Goal: Check status: Check status

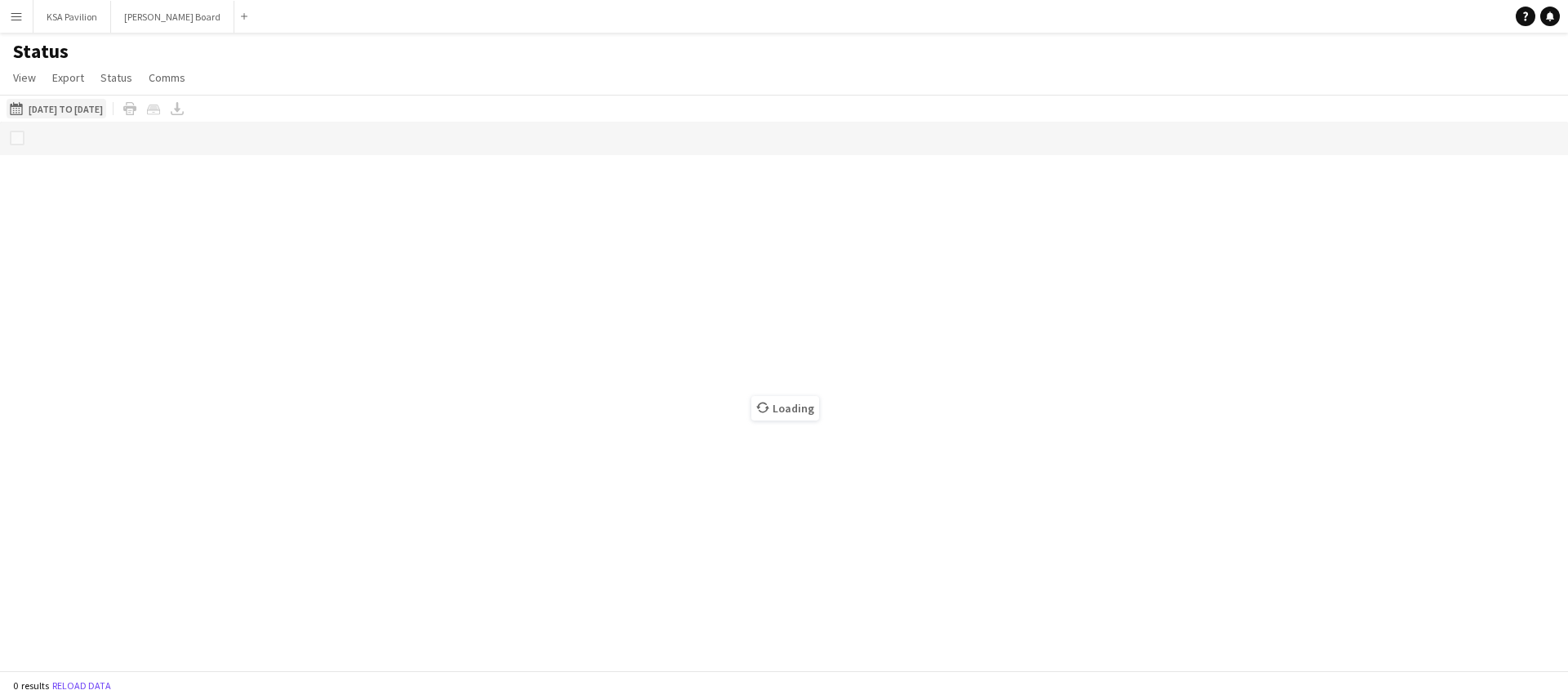
click at [37, 107] on button "[DATE] to [DATE] [DATE] to [DATE]" at bounding box center [56, 109] width 100 height 20
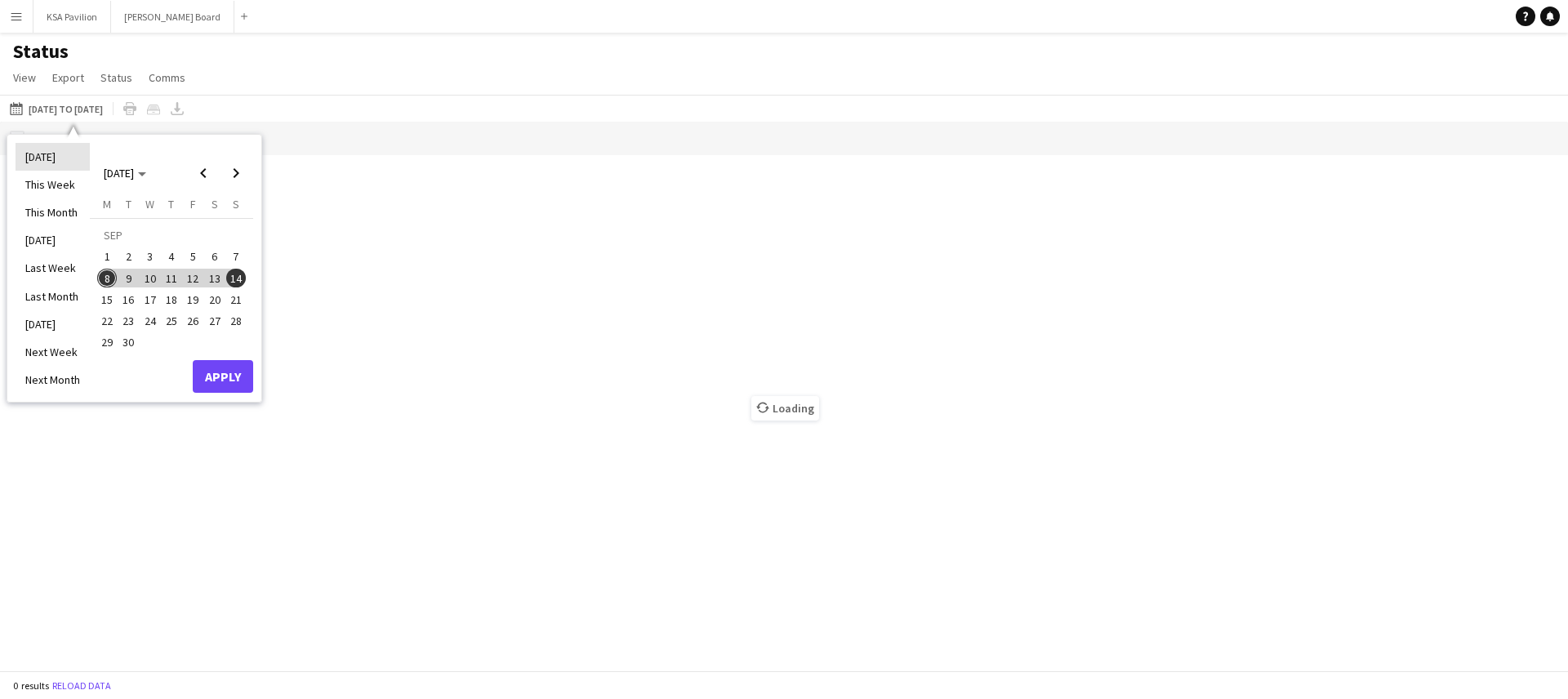
click at [42, 151] on li "[DATE]" at bounding box center [53, 157] width 74 height 28
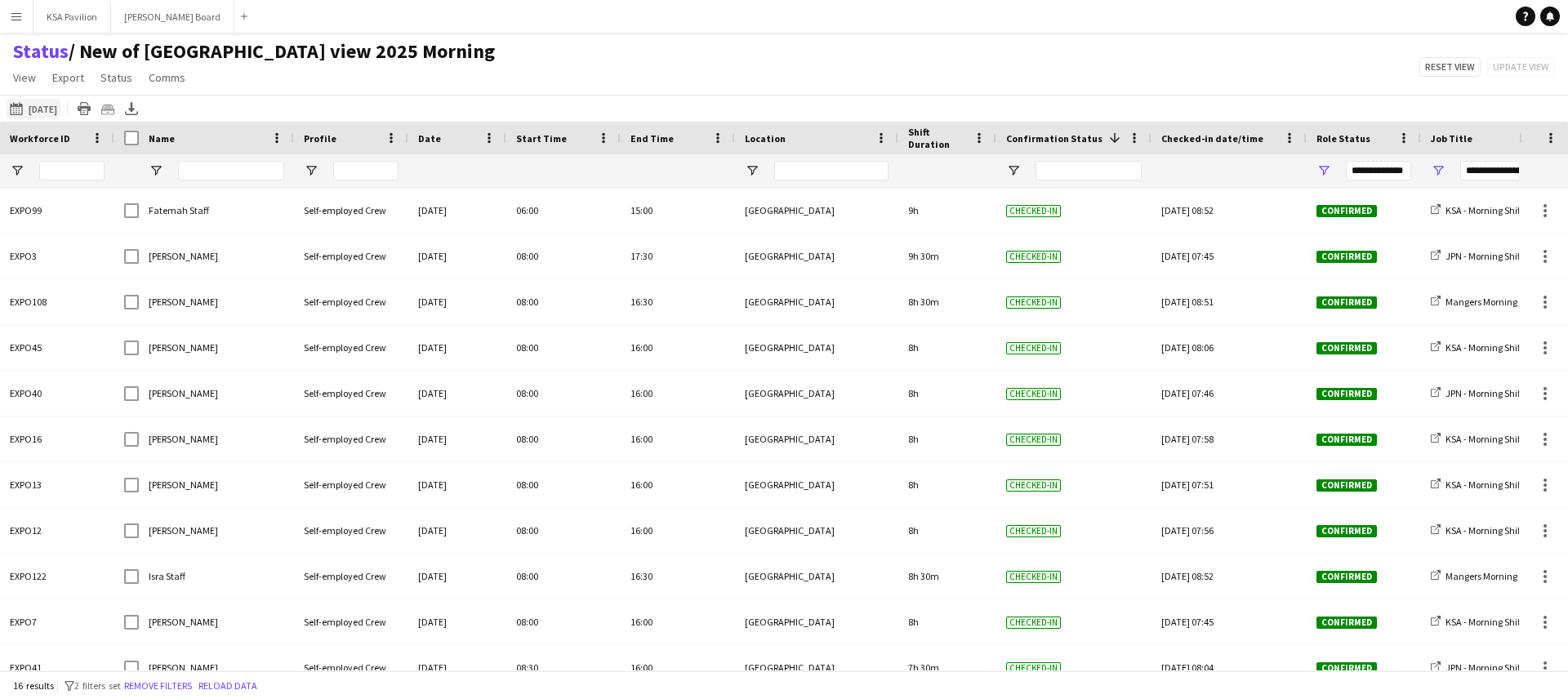
click at [60, 111] on button "08-09-2025 to 14-09-2025 08-07-2025" at bounding box center [33, 109] width 54 height 20
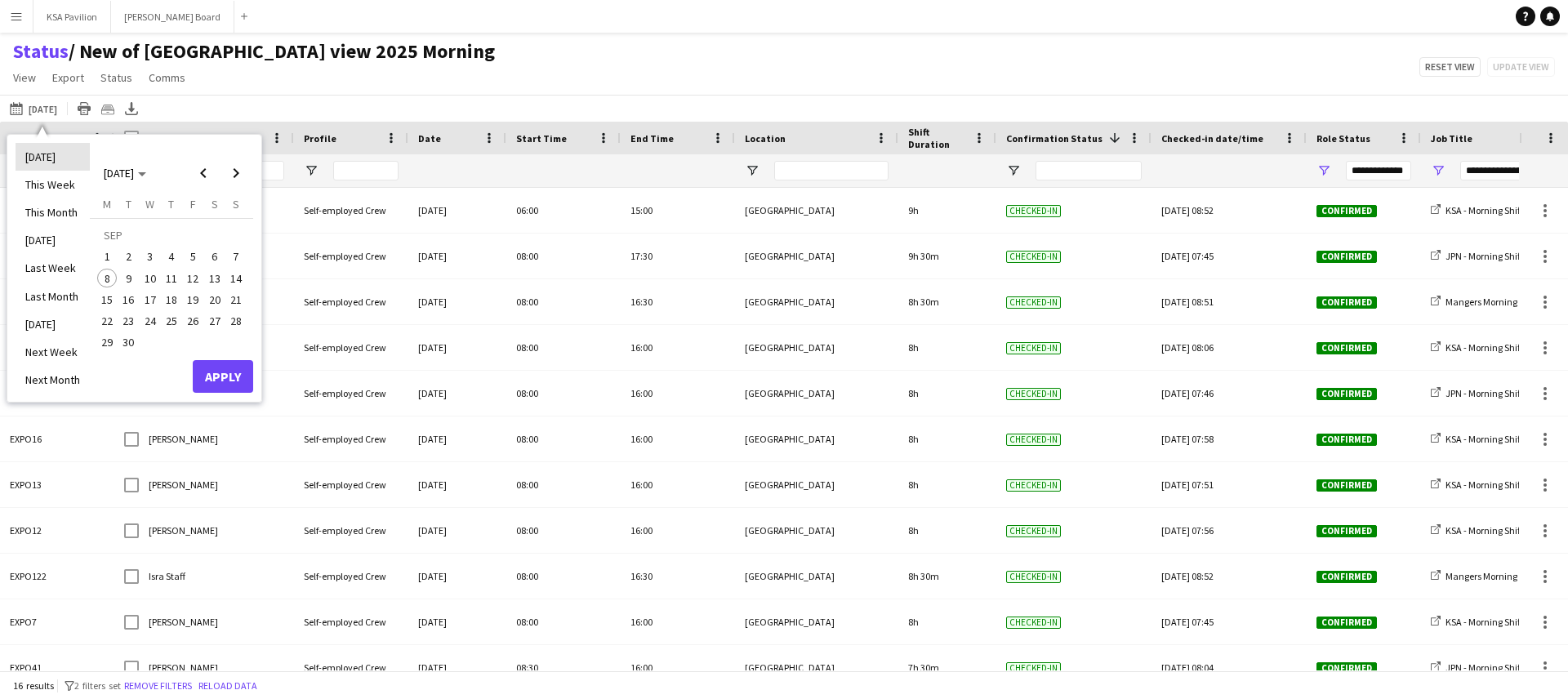
click at [67, 163] on li "[DATE]" at bounding box center [53, 157] width 74 height 28
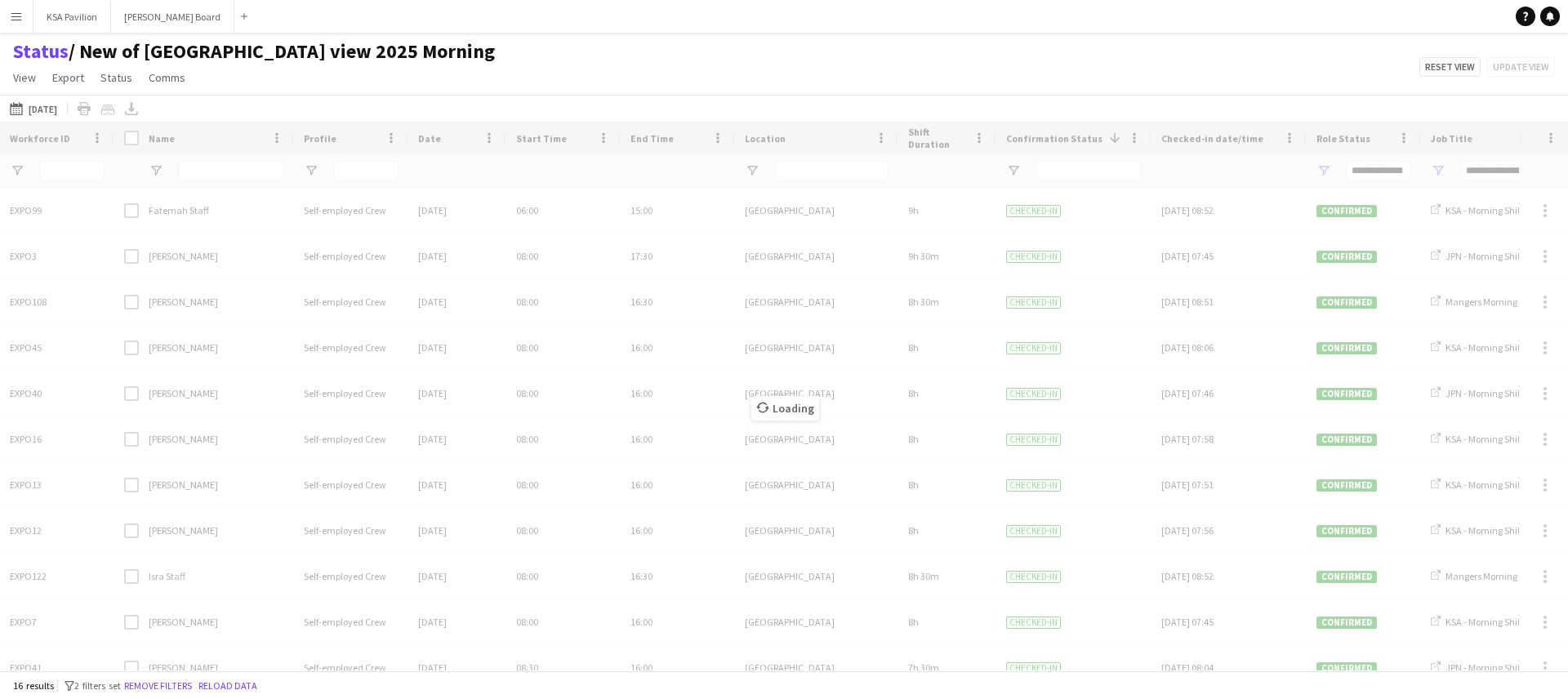
type input "**********"
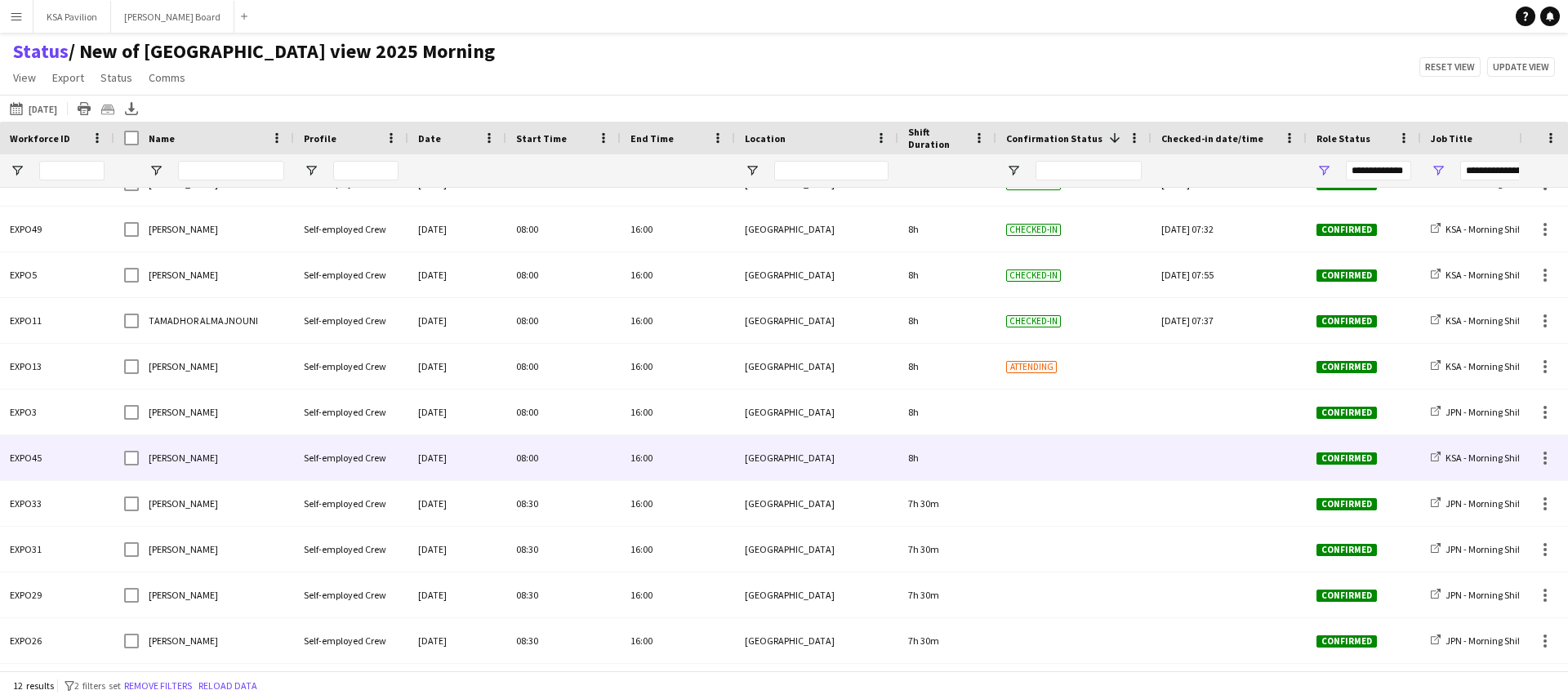
scroll to position [66, 0]
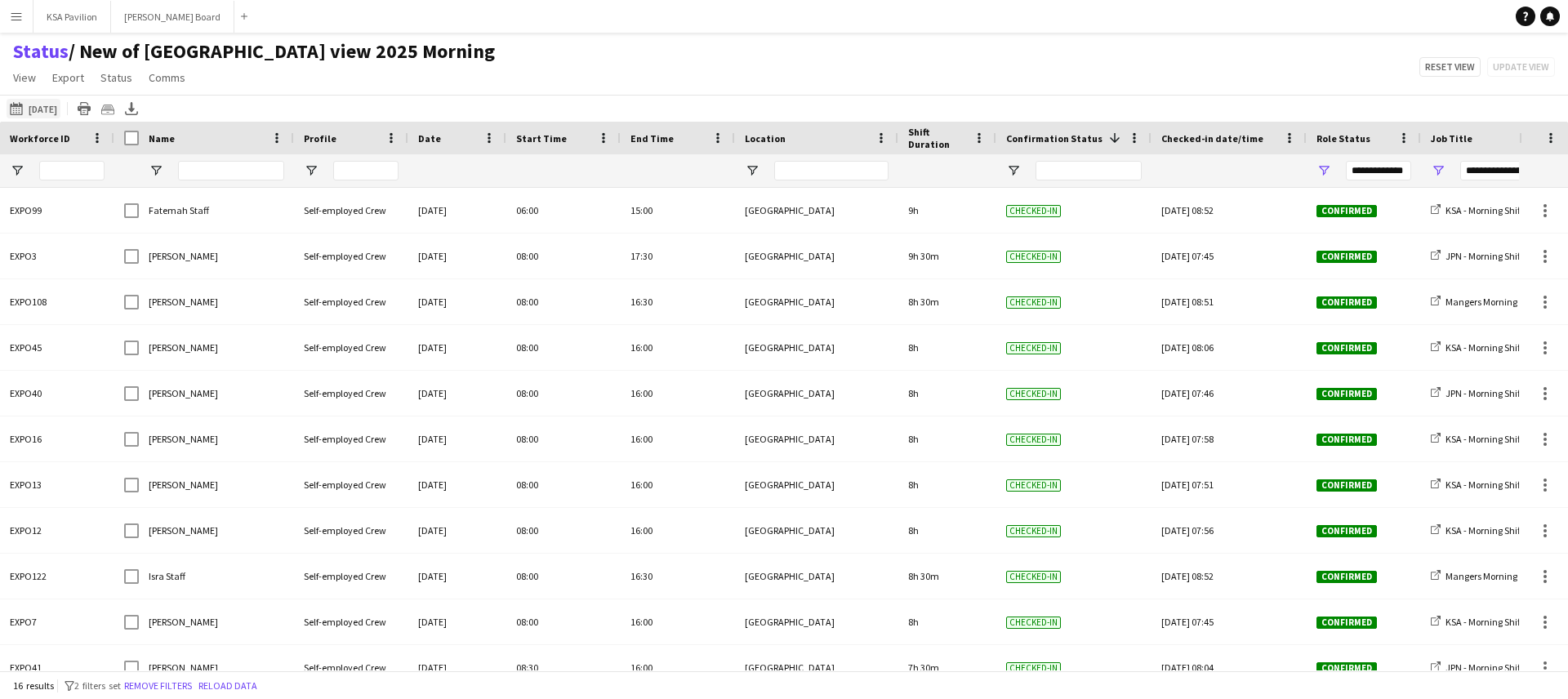
click at [34, 114] on button "08-09-2025 to 14-09-2025 08-07-2025" at bounding box center [33, 109] width 54 height 20
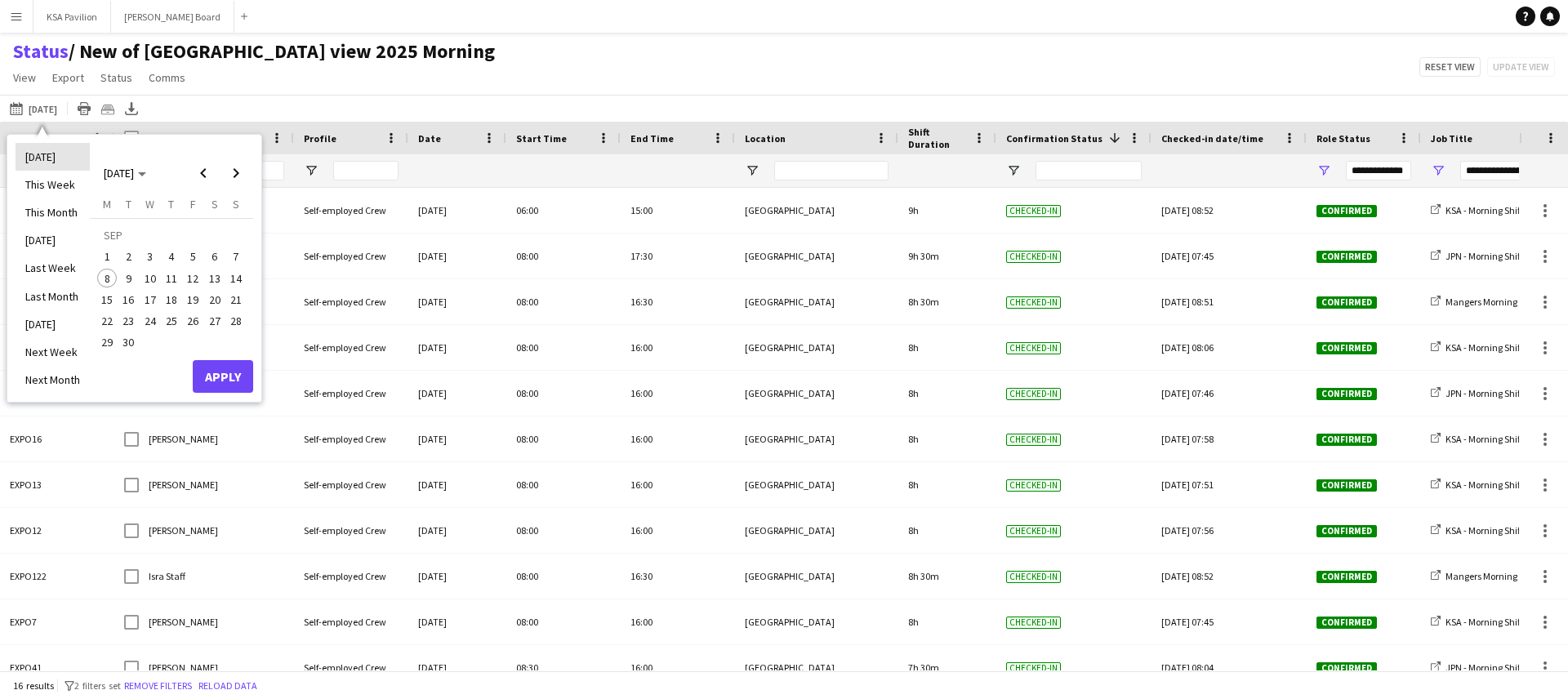
click at [55, 155] on li "[DATE]" at bounding box center [53, 157] width 74 height 28
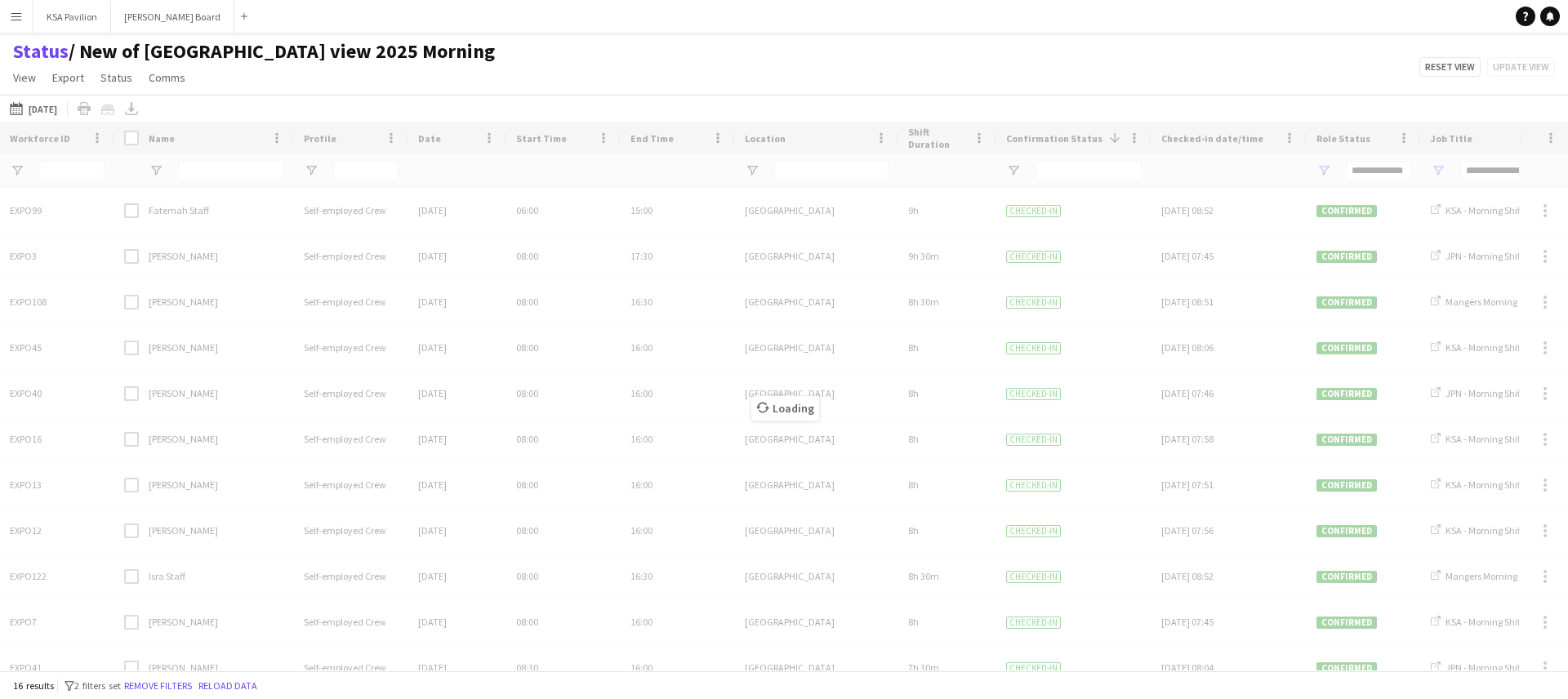
type input "**********"
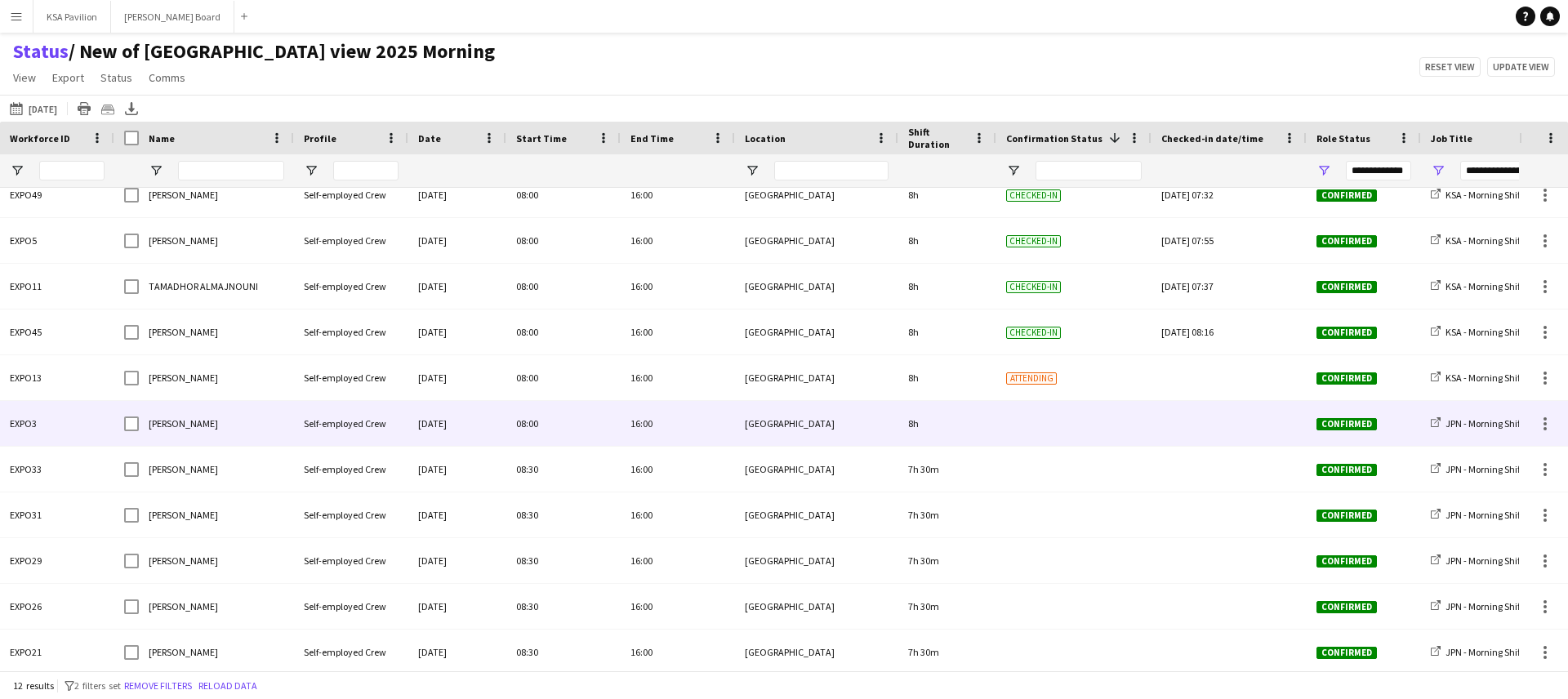
scroll to position [66, 0]
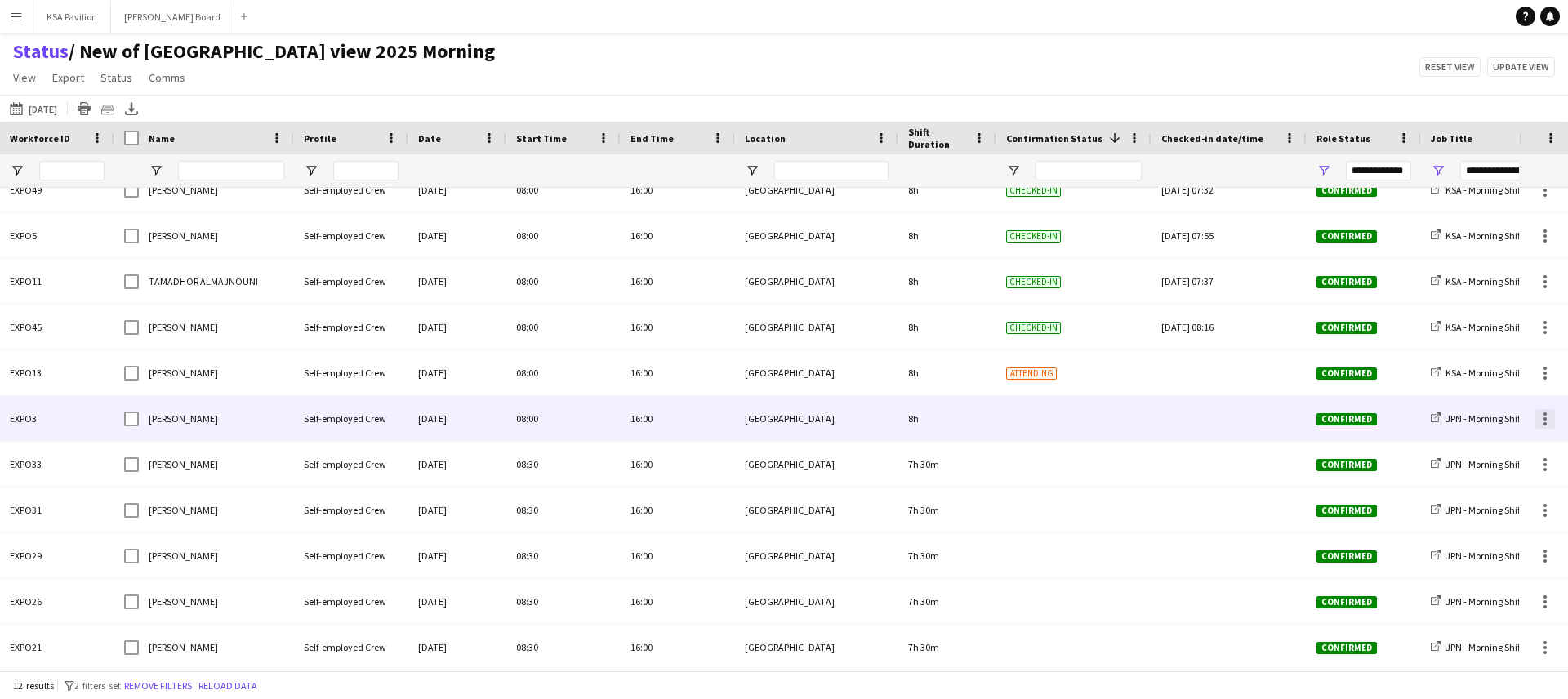
click at [1542, 418] on div at bounding box center [1545, 419] width 20 height 20
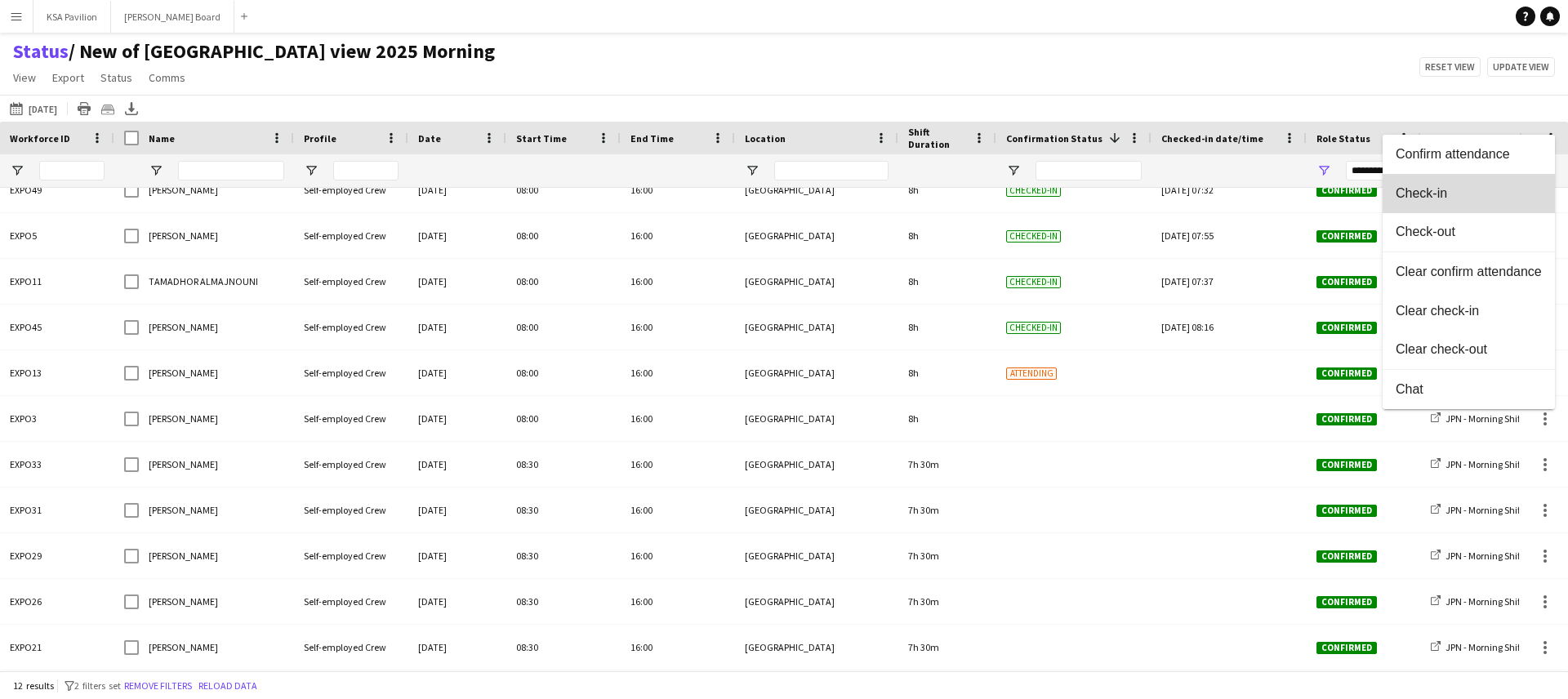
click at [1454, 191] on span "Check-in" at bounding box center [1468, 194] width 146 height 15
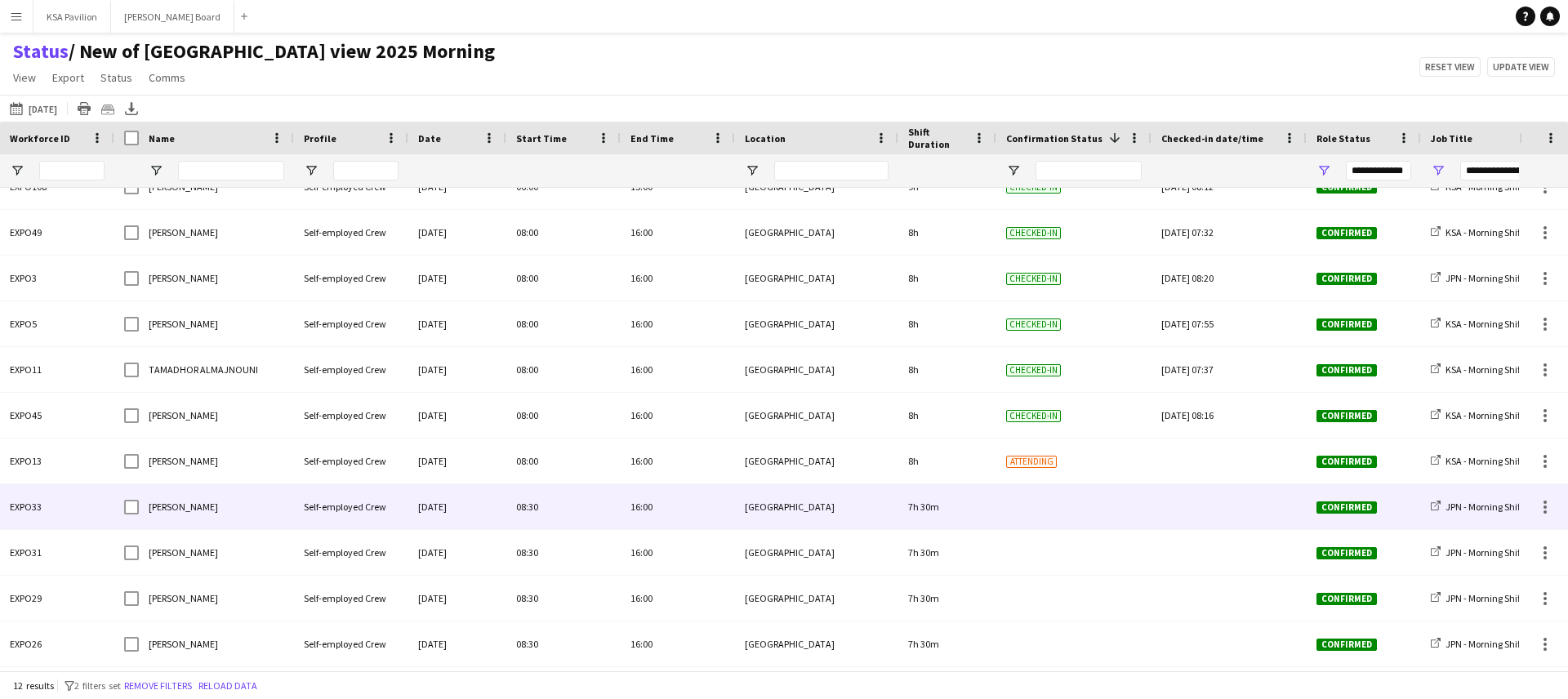
scroll to position [0, 0]
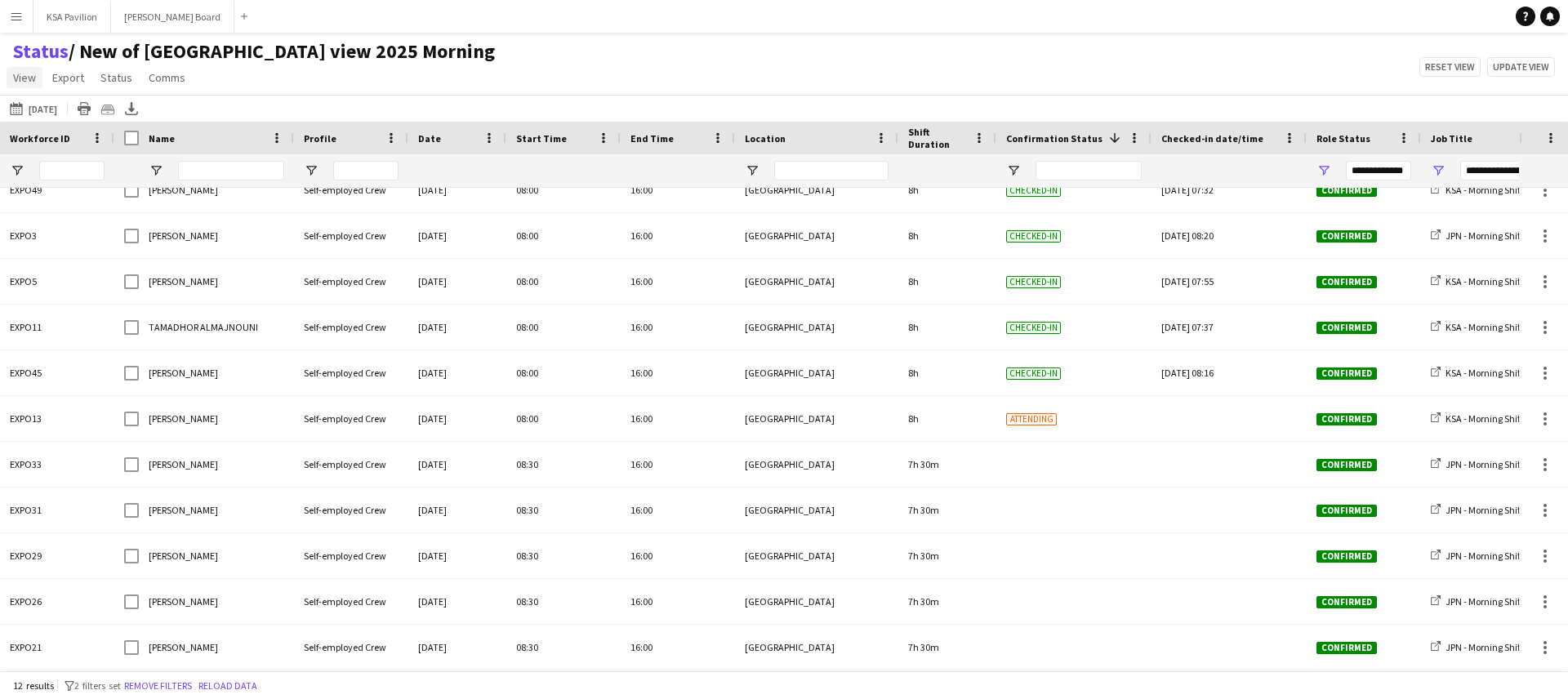
click at [26, 77] on span "View" at bounding box center [25, 78] width 23 height 15
click at [73, 163] on span "Customise view" at bounding box center [59, 161] width 78 height 15
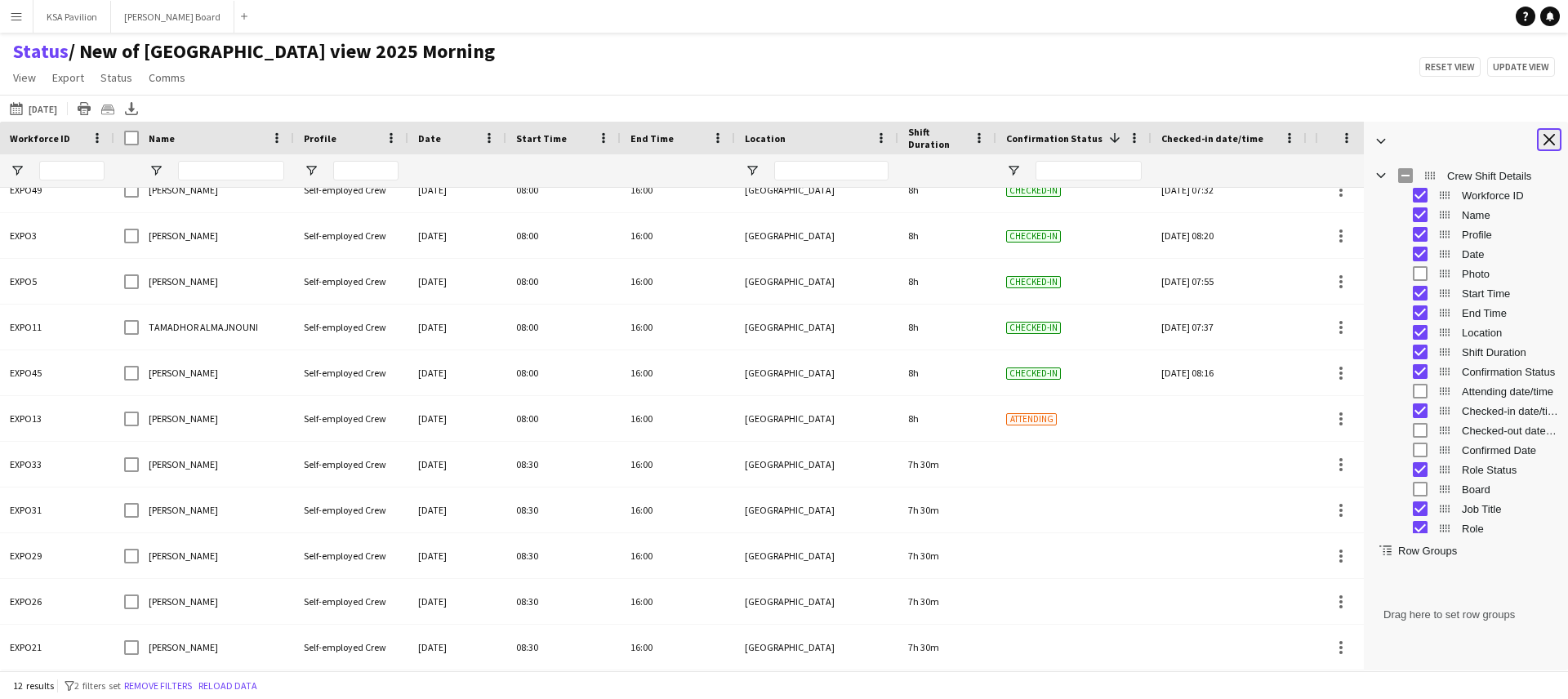
click at [1552, 139] on app-icon "Close tool panel" at bounding box center [1549, 139] width 12 height 12
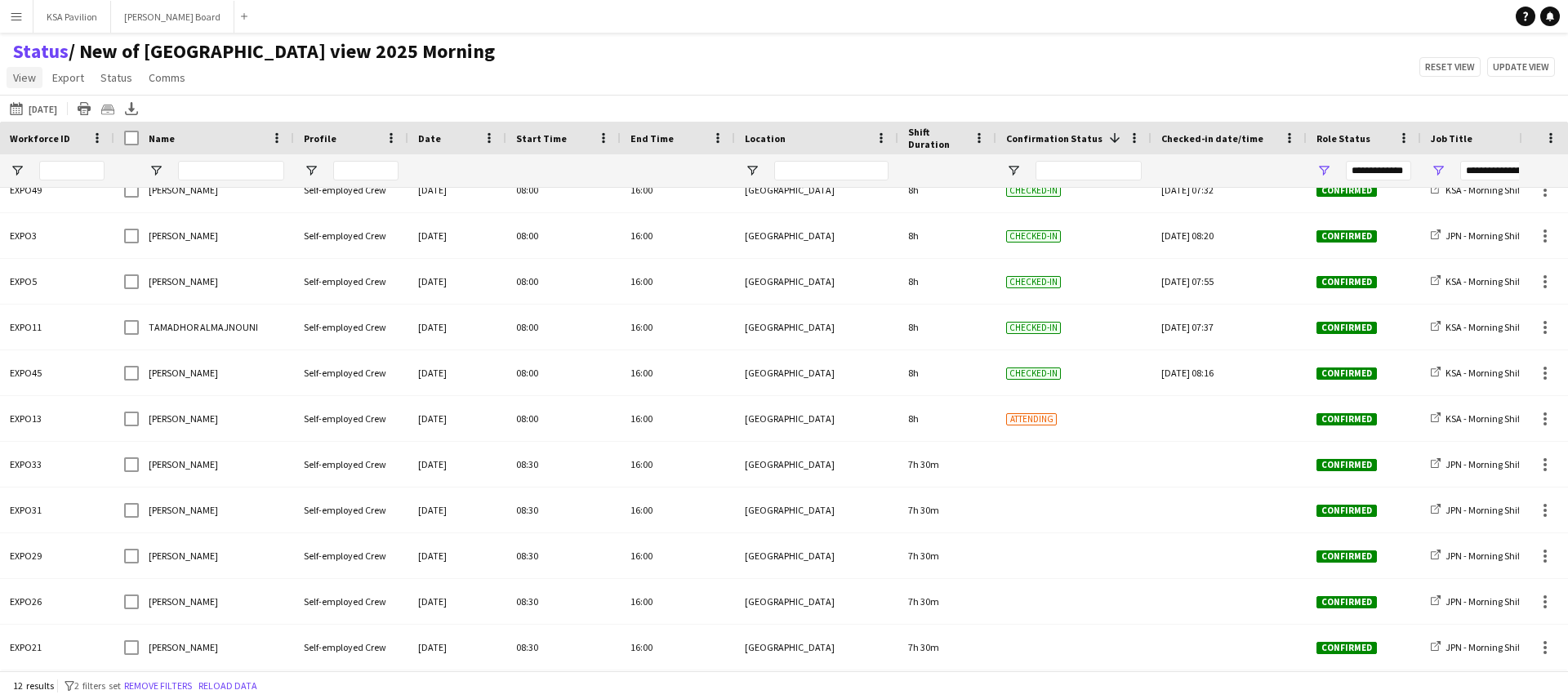
click at [22, 83] on span "View" at bounding box center [25, 78] width 23 height 15
click at [88, 203] on link "Customise filters" at bounding box center [64, 196] width 115 height 35
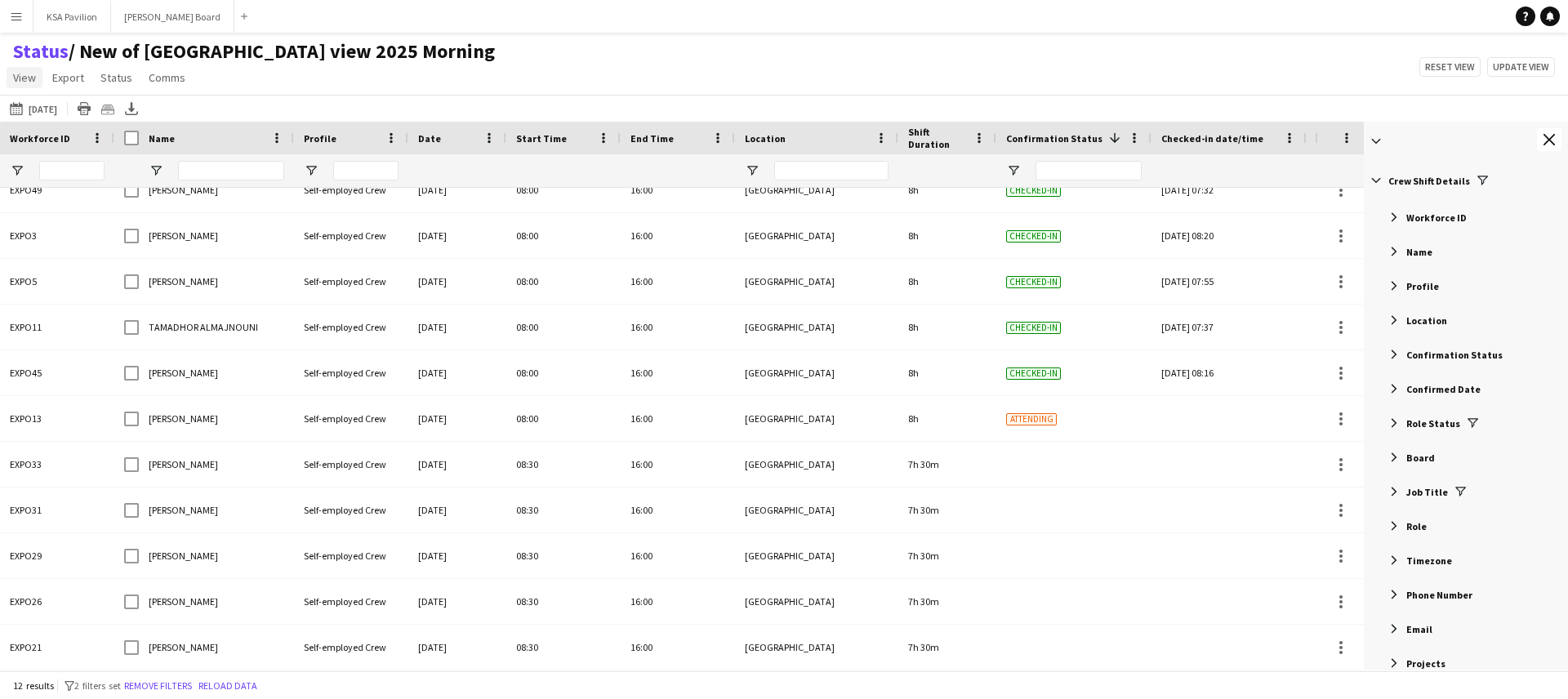
click at [35, 80] on span "View" at bounding box center [25, 78] width 23 height 15
click at [65, 159] on span "Customise view" at bounding box center [59, 161] width 78 height 15
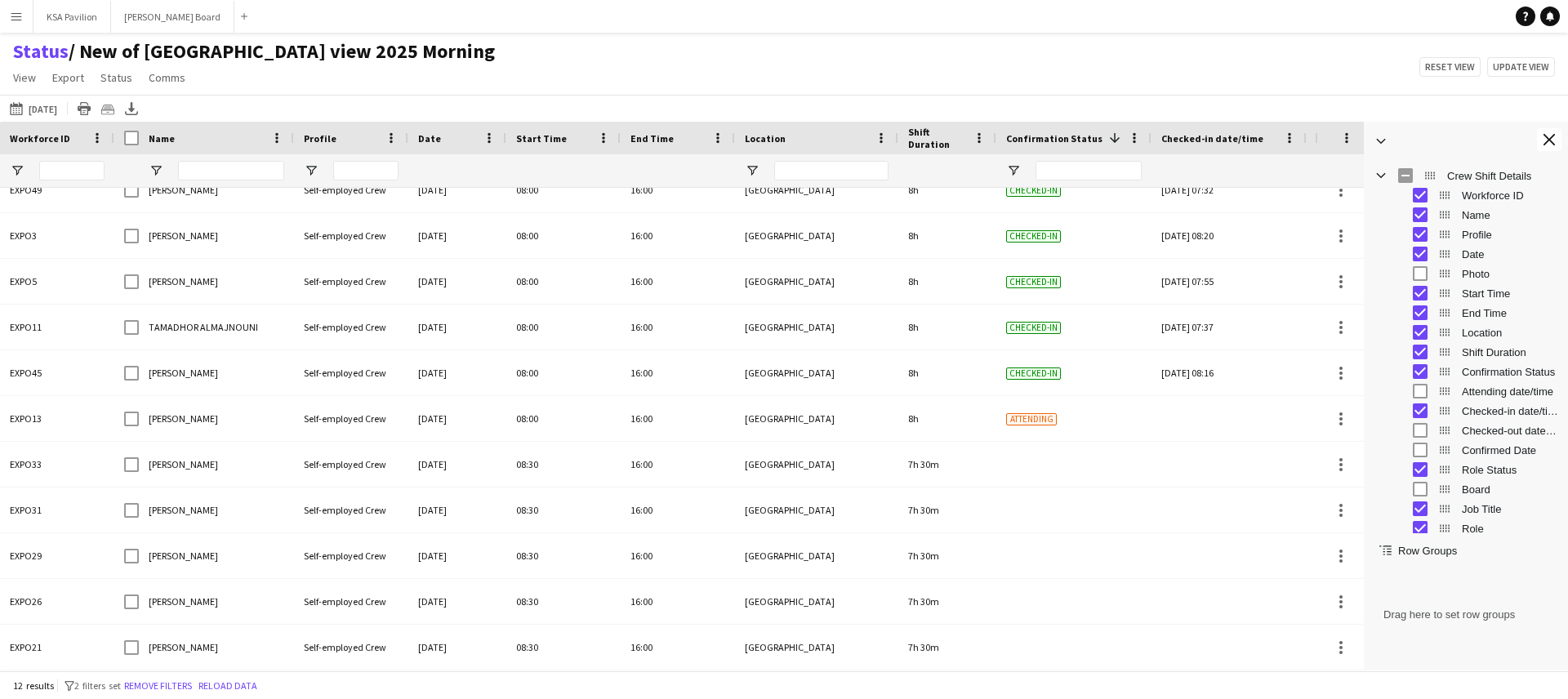
click at [1387, 145] on span at bounding box center [1381, 141] width 15 height 15
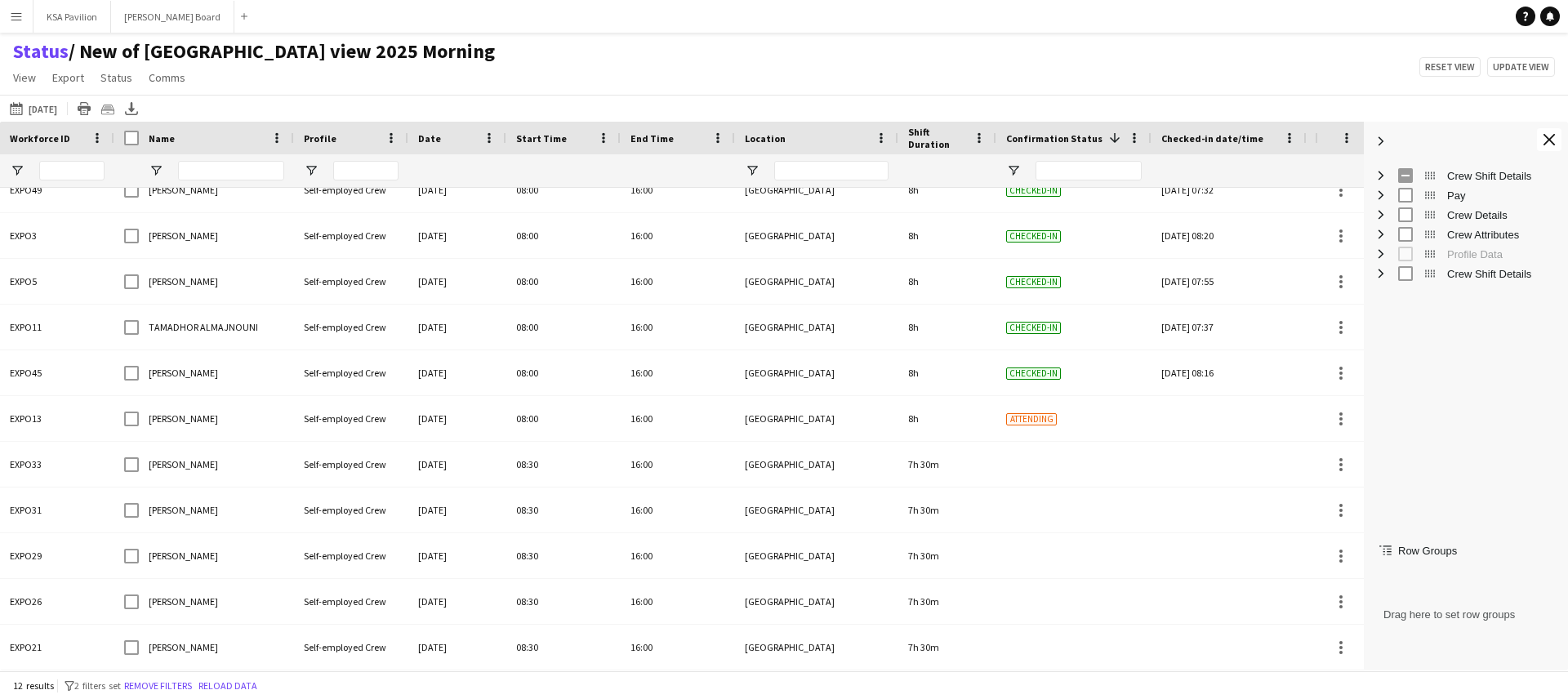
click at [1381, 218] on span "Crew Details Column Group" at bounding box center [1381, 215] width 15 height 15
click at [1381, 216] on span "Crew Details Column Group" at bounding box center [1381, 215] width 15 height 15
click at [1381, 196] on span "Pay Column Group" at bounding box center [1381, 196] width 15 height 15
click at [1382, 195] on span "Pay Column Group" at bounding box center [1381, 196] width 15 height 15
click at [1384, 235] on span "Crew Attributes Column Group" at bounding box center [1381, 234] width 15 height 15
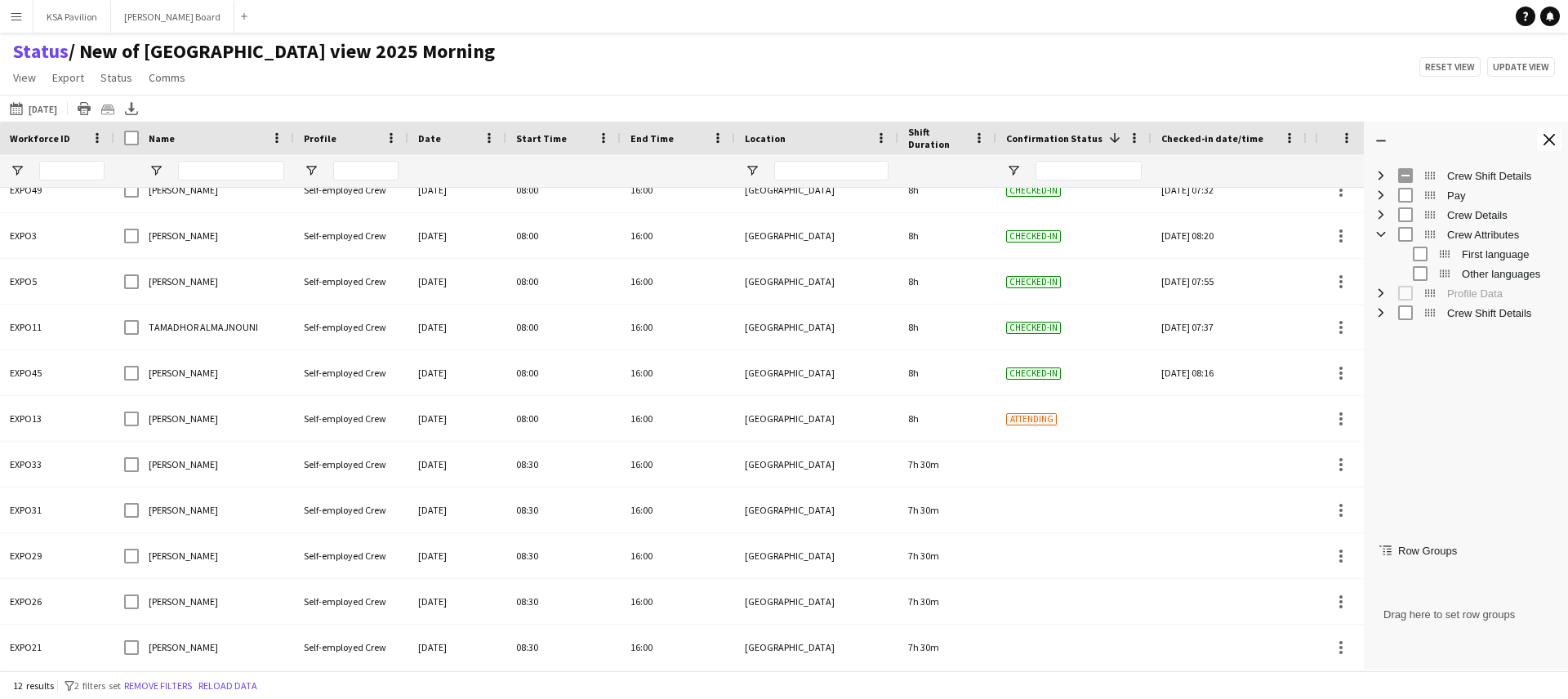
click at [1384, 234] on span "Crew Attributes Column Group" at bounding box center [1381, 234] width 15 height 15
click at [1384, 272] on span "Crew Shift Details Column Group" at bounding box center [1381, 274] width 15 height 15
click at [1384, 272] on span "Crew Shift Details Column Group" at bounding box center [1381, 274] width 15 height 15
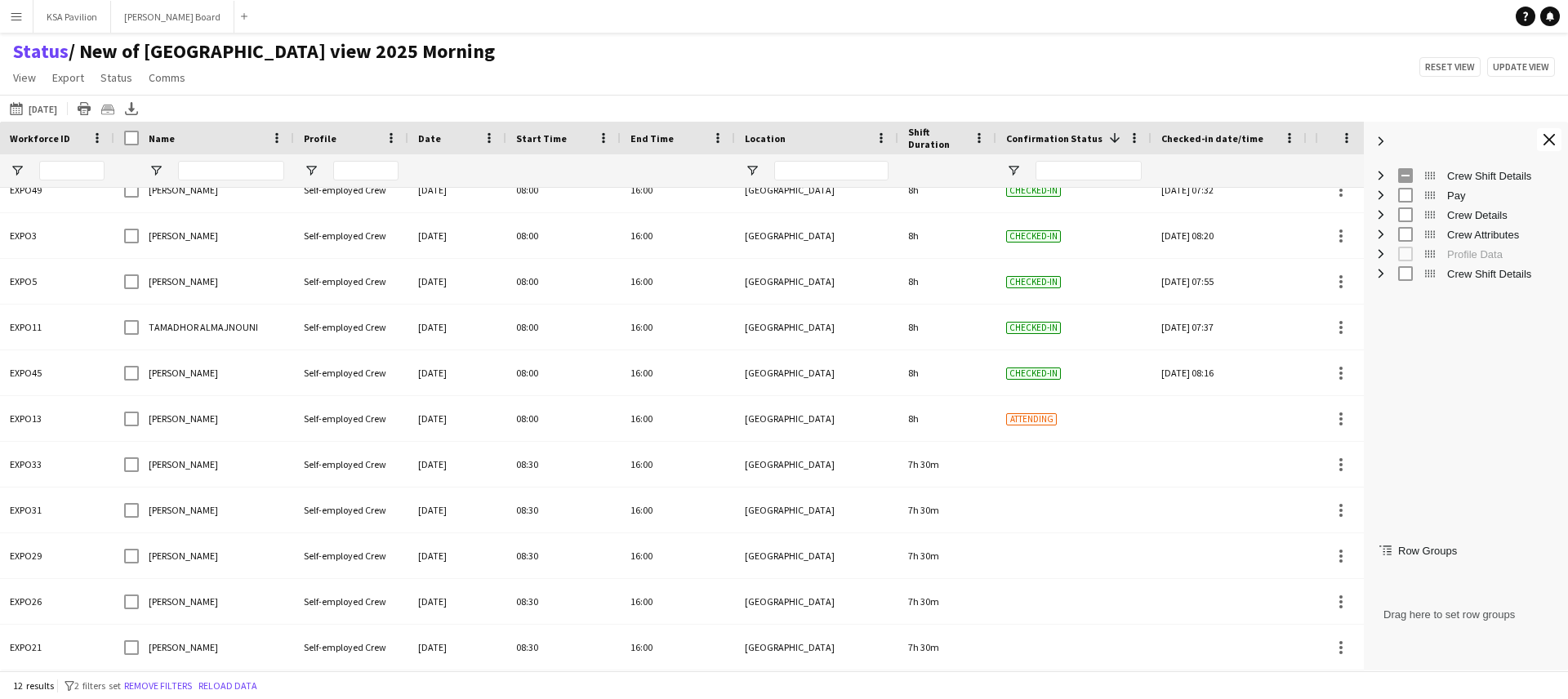
click at [1382, 145] on span at bounding box center [1381, 141] width 15 height 15
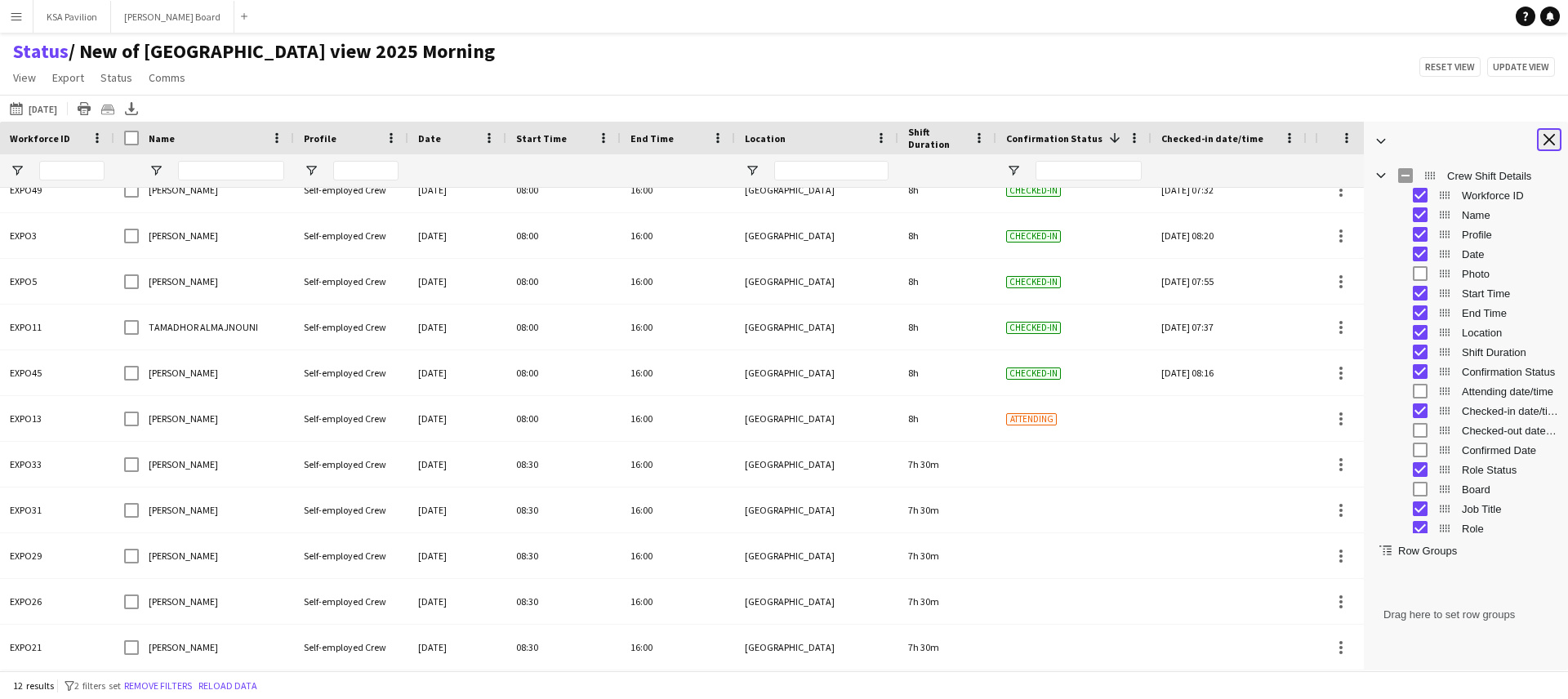
click at [1546, 138] on app-icon "Close tool panel" at bounding box center [1549, 139] width 12 height 12
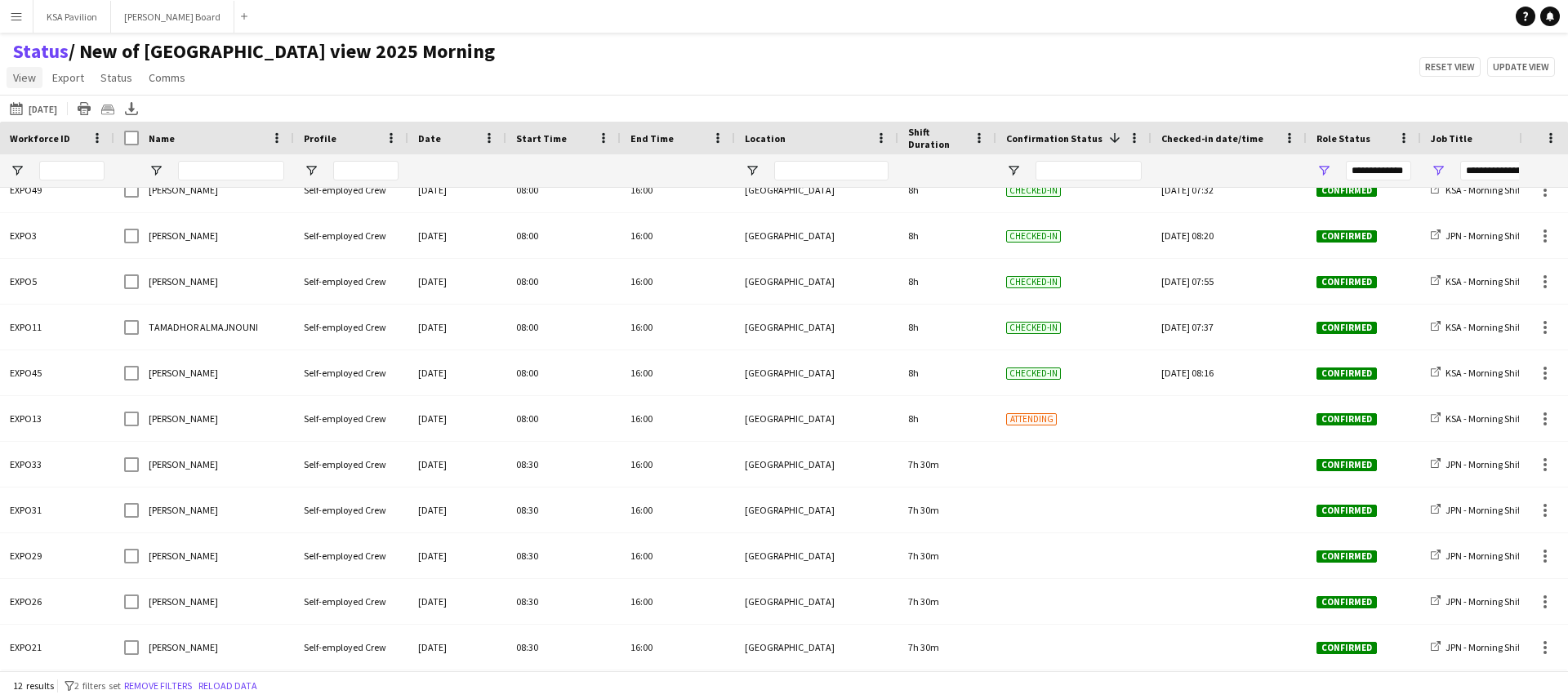
click at [27, 76] on span "View" at bounding box center [25, 78] width 23 height 15
click at [76, 199] on span "Customise filters" at bounding box center [63, 196] width 84 height 15
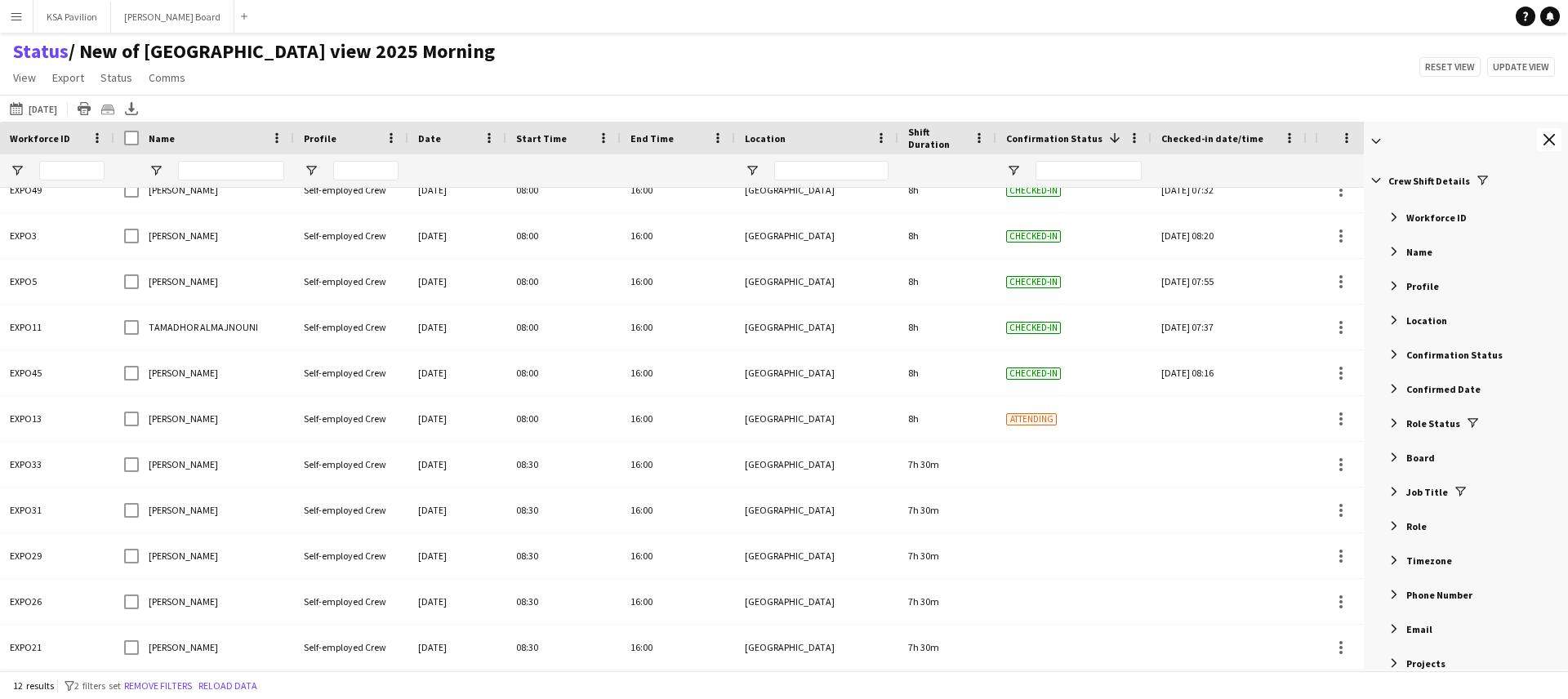
click at [1397, 454] on span "Filter List 30 Filters" at bounding box center [1394, 457] width 15 height 15
click at [1396, 425] on span "Filter List 30 Filters" at bounding box center [1394, 423] width 15 height 15
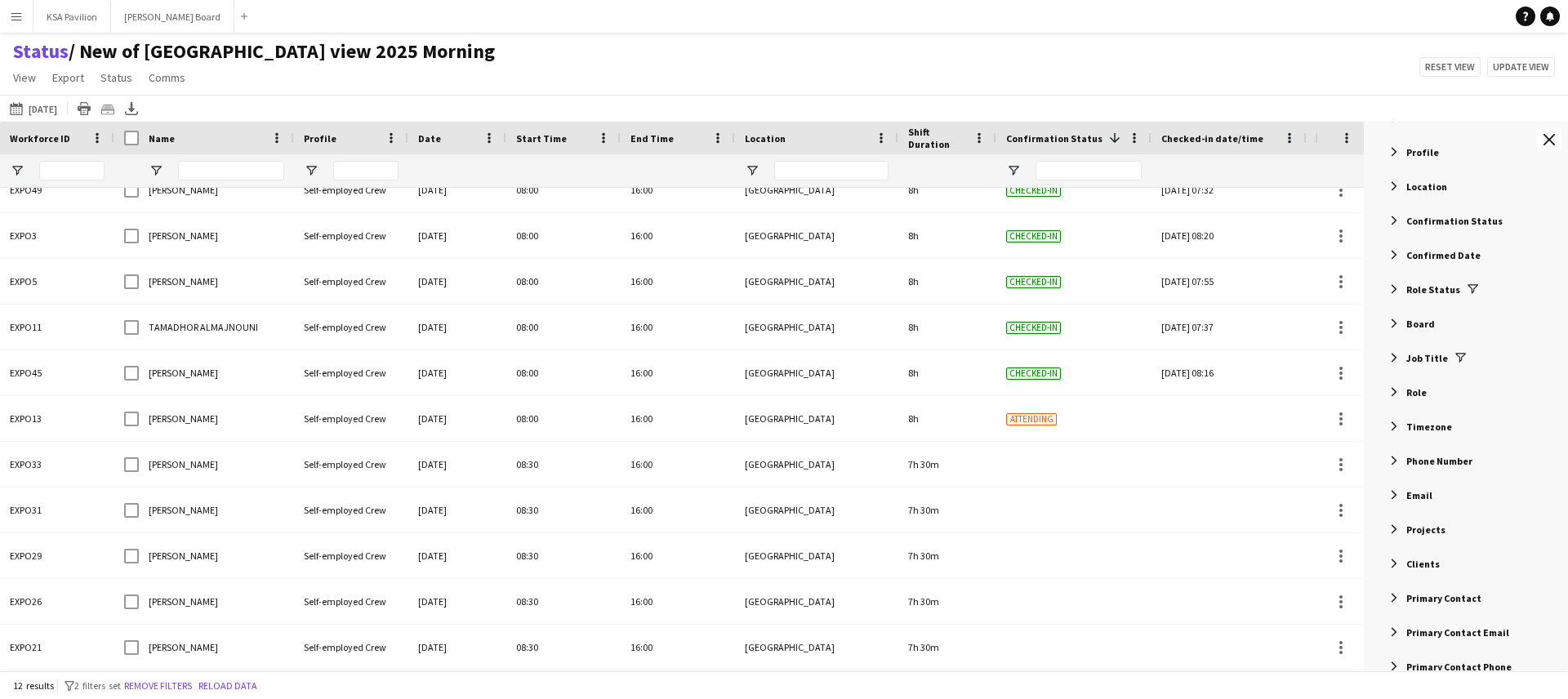
scroll to position [126, 0]
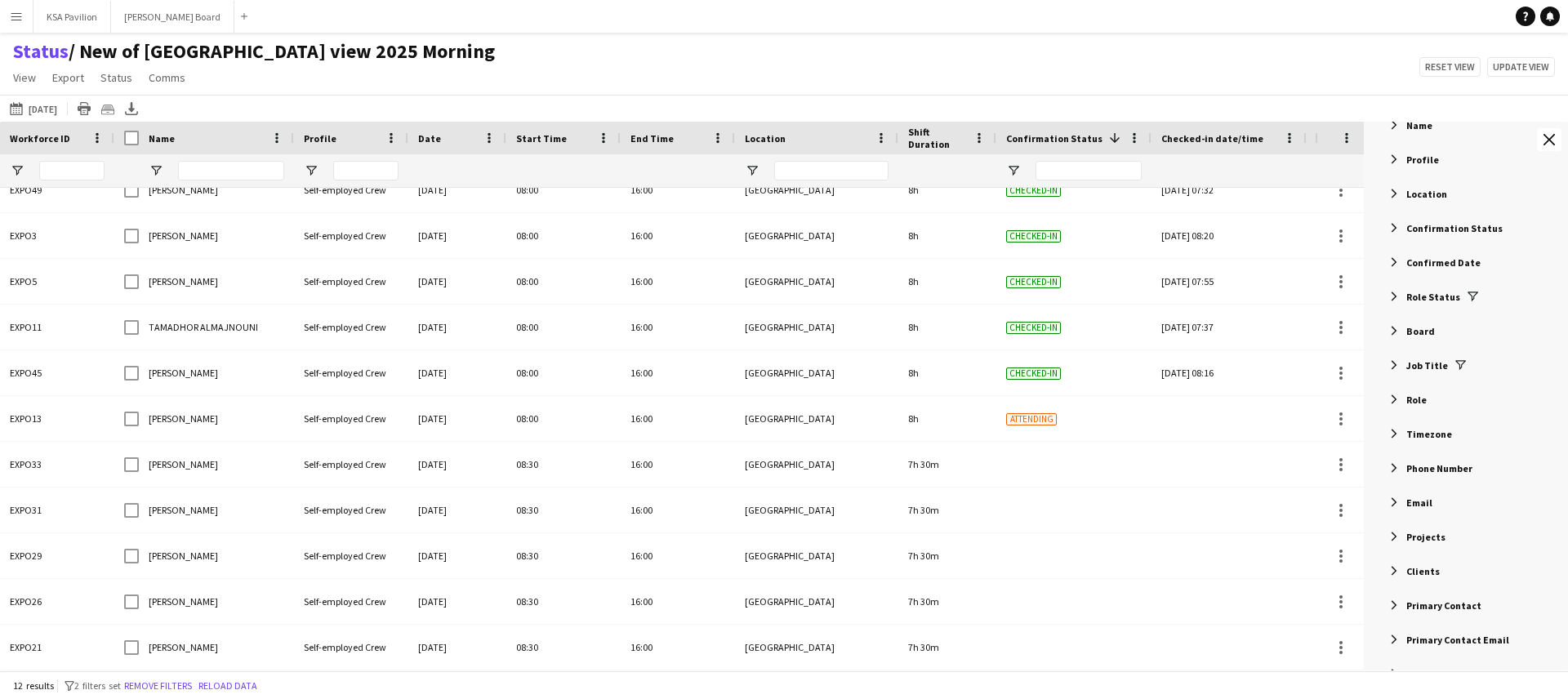
click at [1393, 437] on span "Filter List 30 Filters" at bounding box center [1394, 434] width 15 height 15
click at [1393, 437] on span "Filter List 30 Filters" at bounding box center [1394, 434] width 15 height 15
click at [1395, 364] on span "Filter List 30 Filters" at bounding box center [1394, 366] width 15 height 15
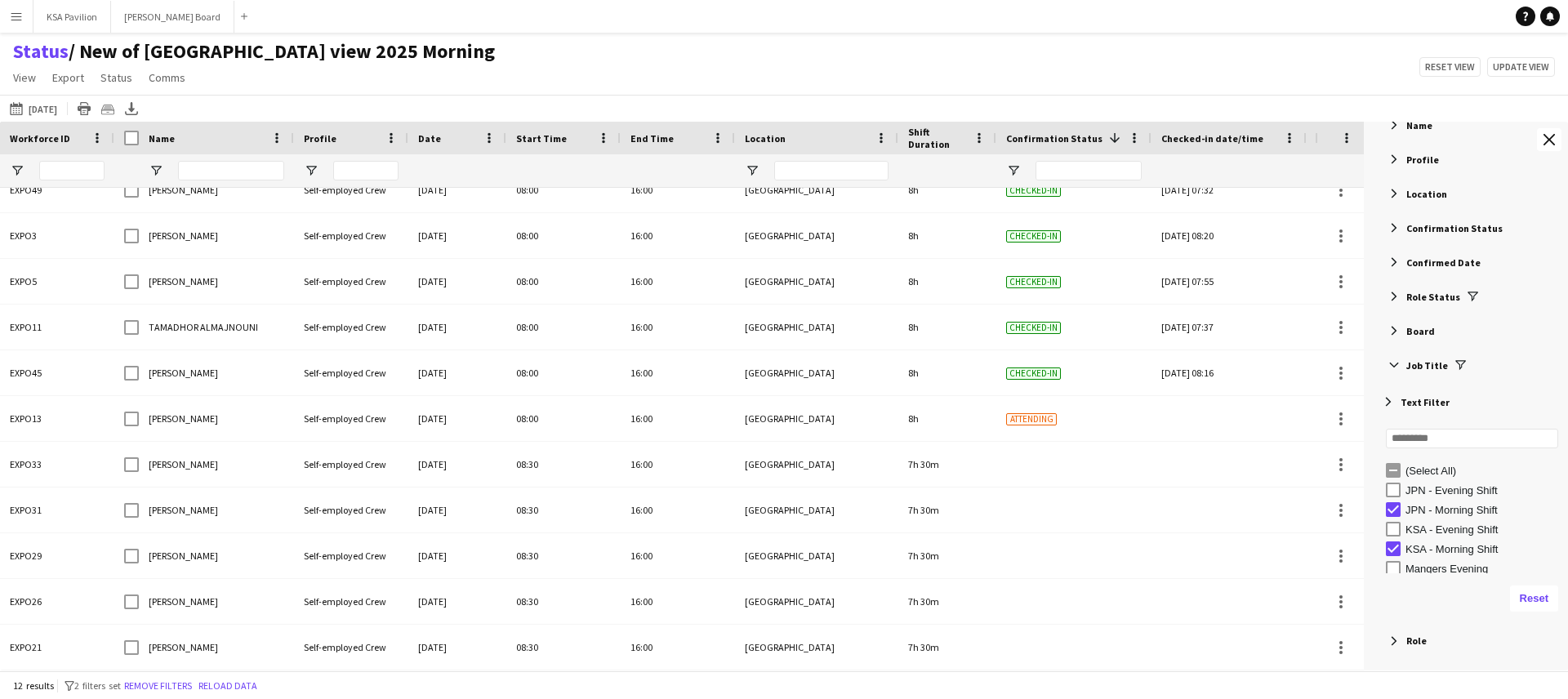
scroll to position [5, 0]
click at [1547, 140] on app-icon "Close tool panel" at bounding box center [1549, 139] width 12 height 12
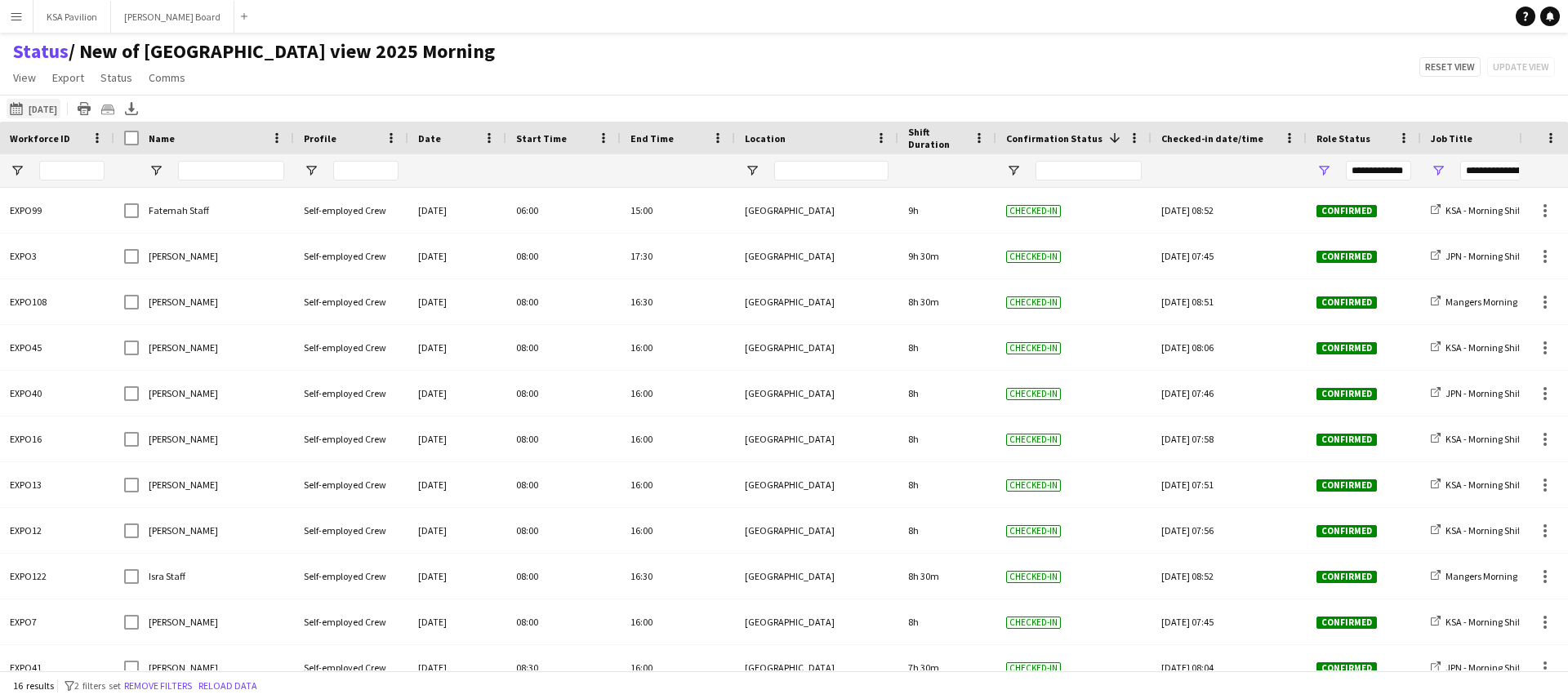
click at [49, 114] on button "08-09-2025 to 14-09-2025 08-07-2025" at bounding box center [33, 109] width 54 height 20
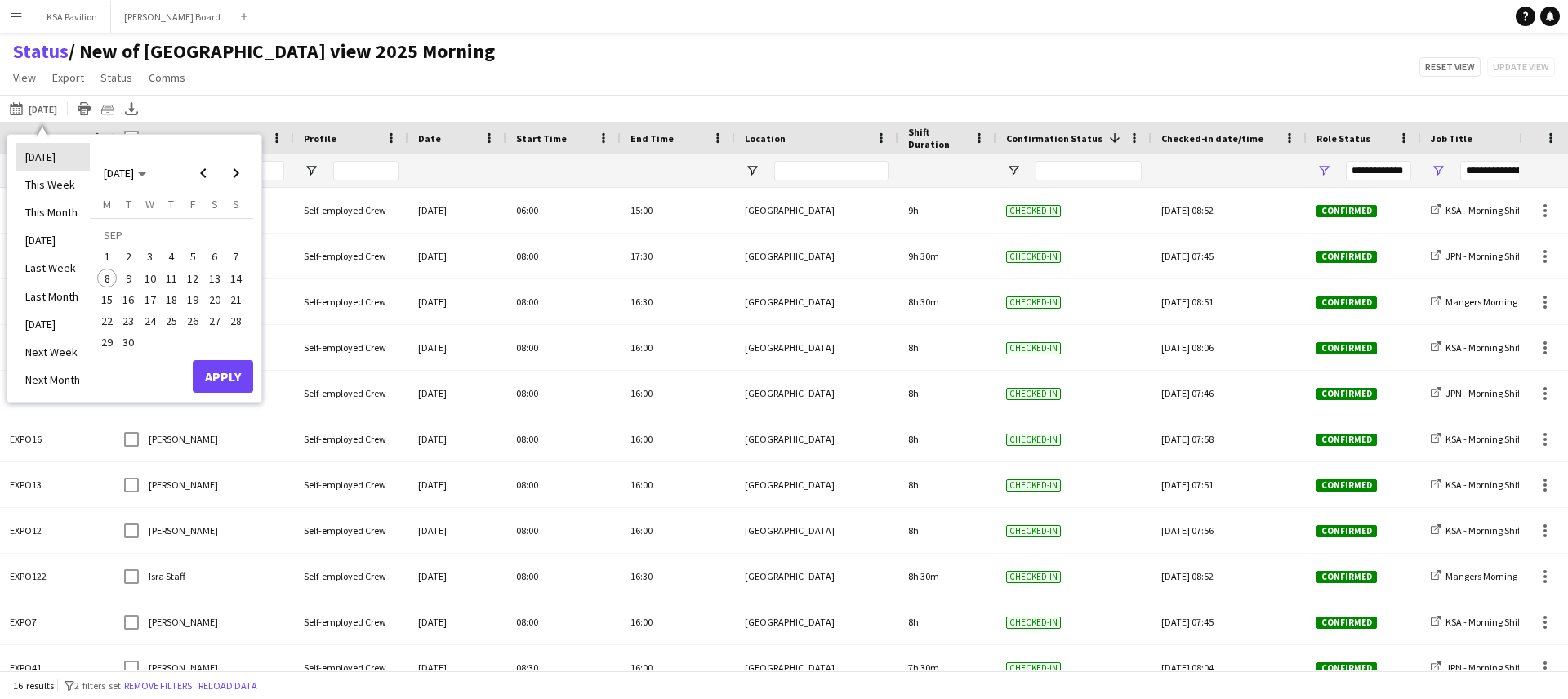
click at [58, 150] on li "[DATE]" at bounding box center [53, 157] width 74 height 28
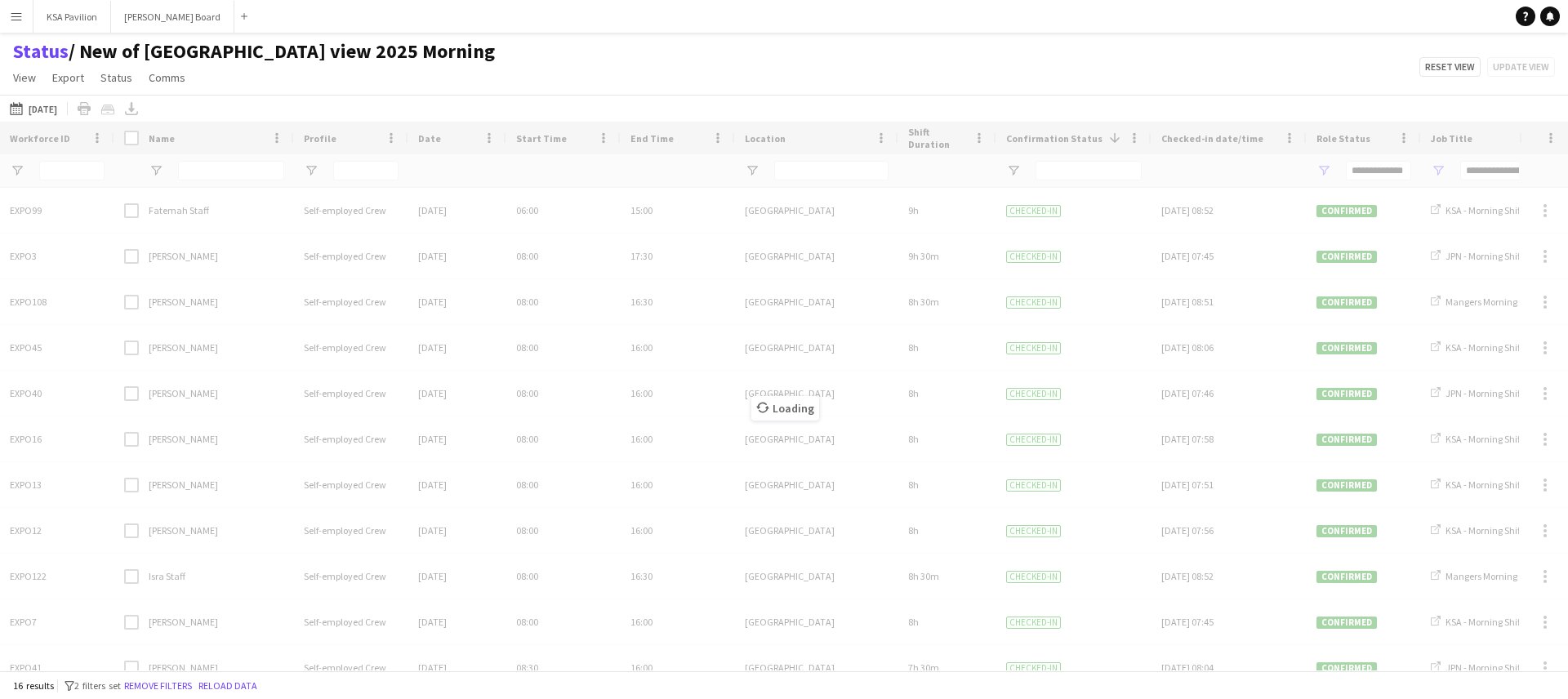
type input "**********"
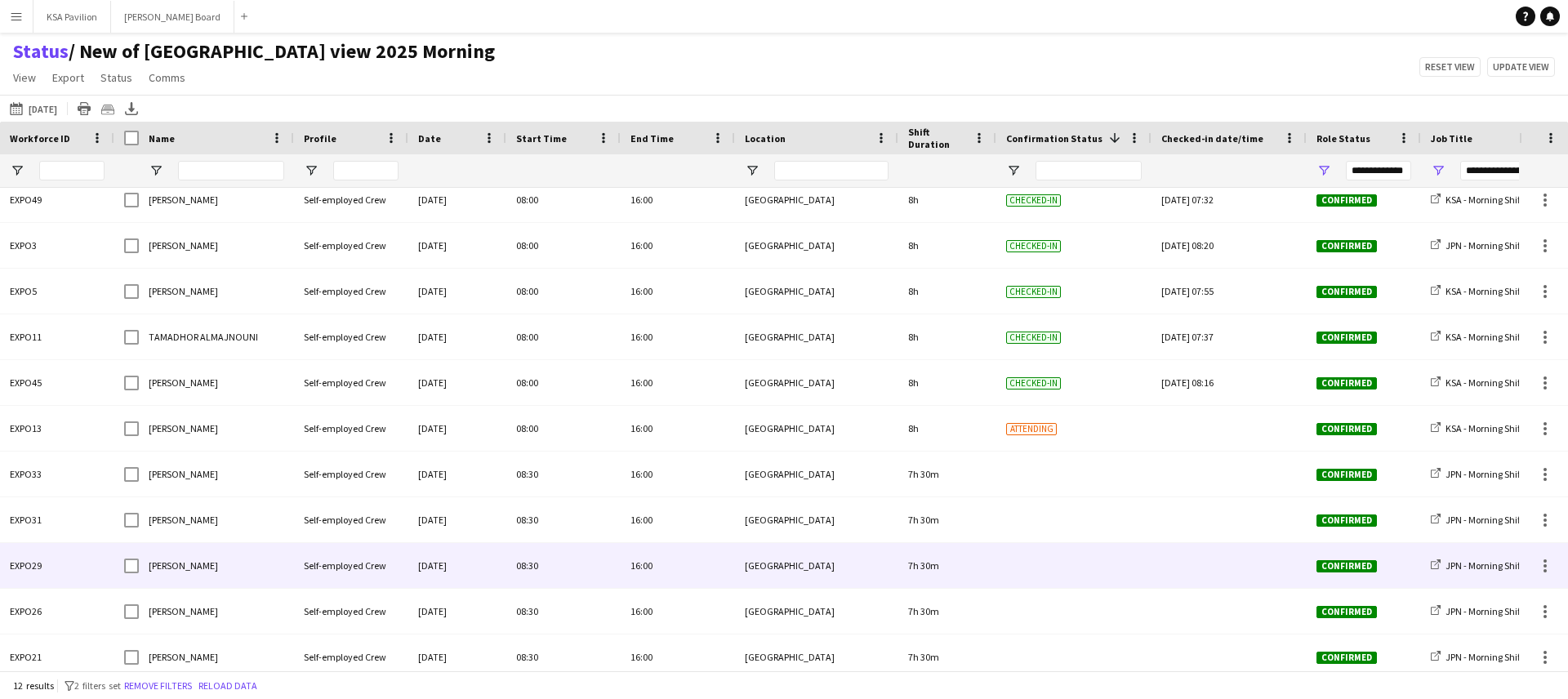
scroll to position [66, 0]
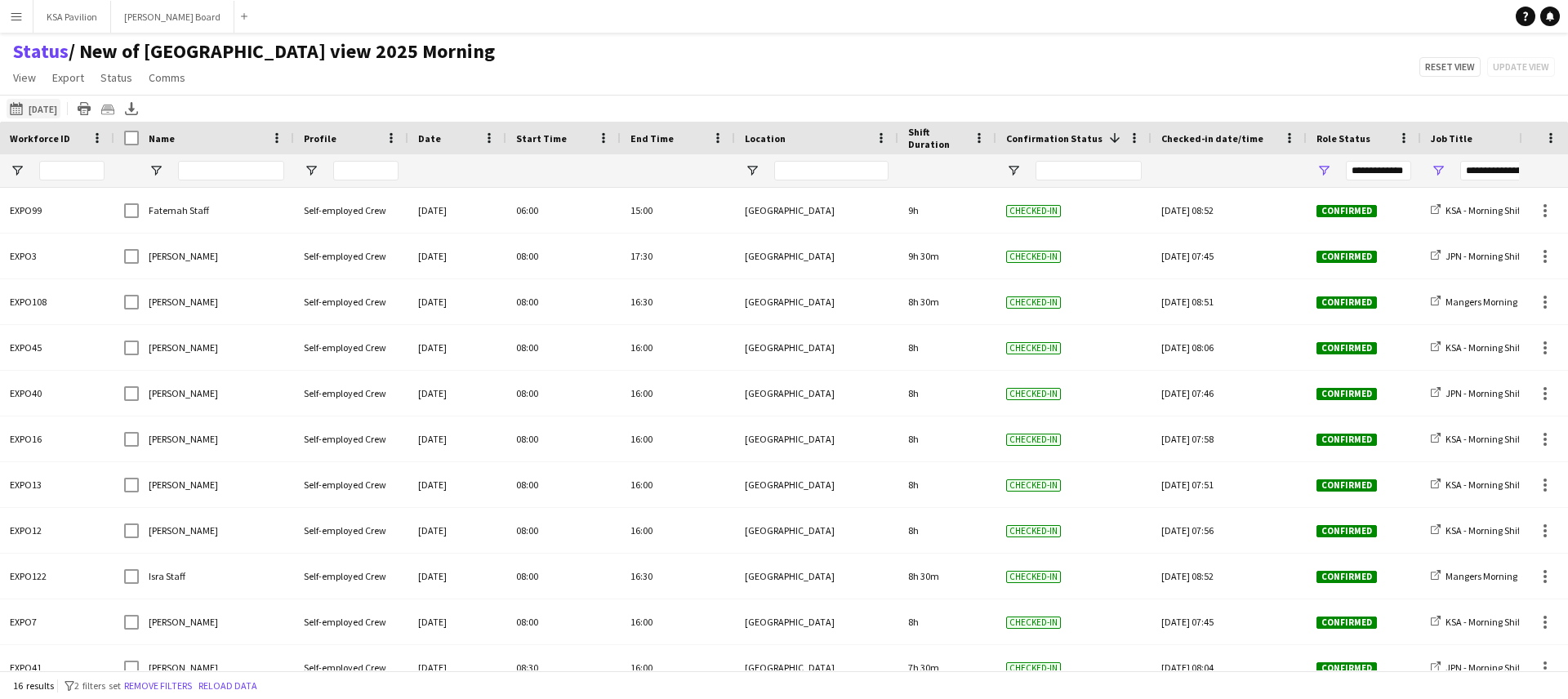
click at [49, 111] on button "[DATE] to [DATE] [DATE]" at bounding box center [33, 109] width 54 height 20
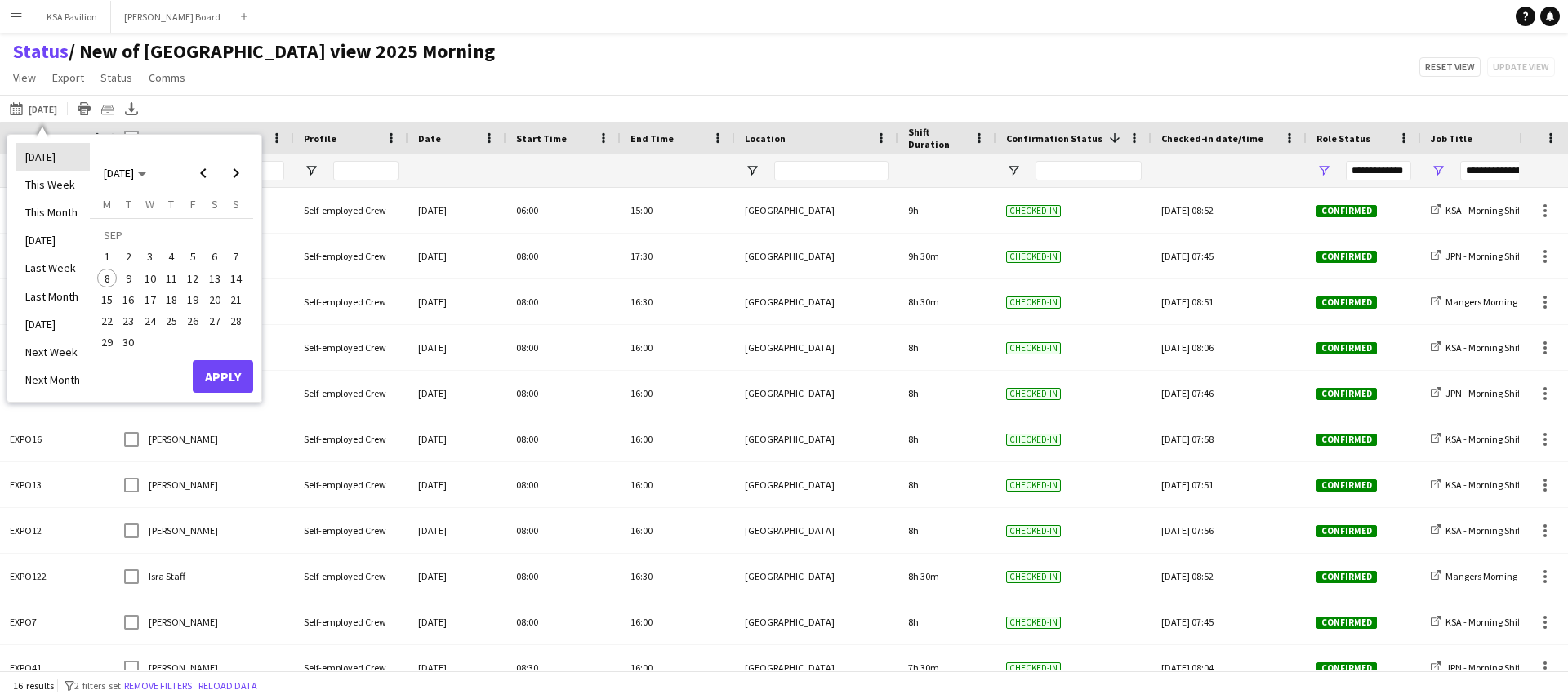
click at [59, 156] on li "[DATE]" at bounding box center [53, 157] width 74 height 28
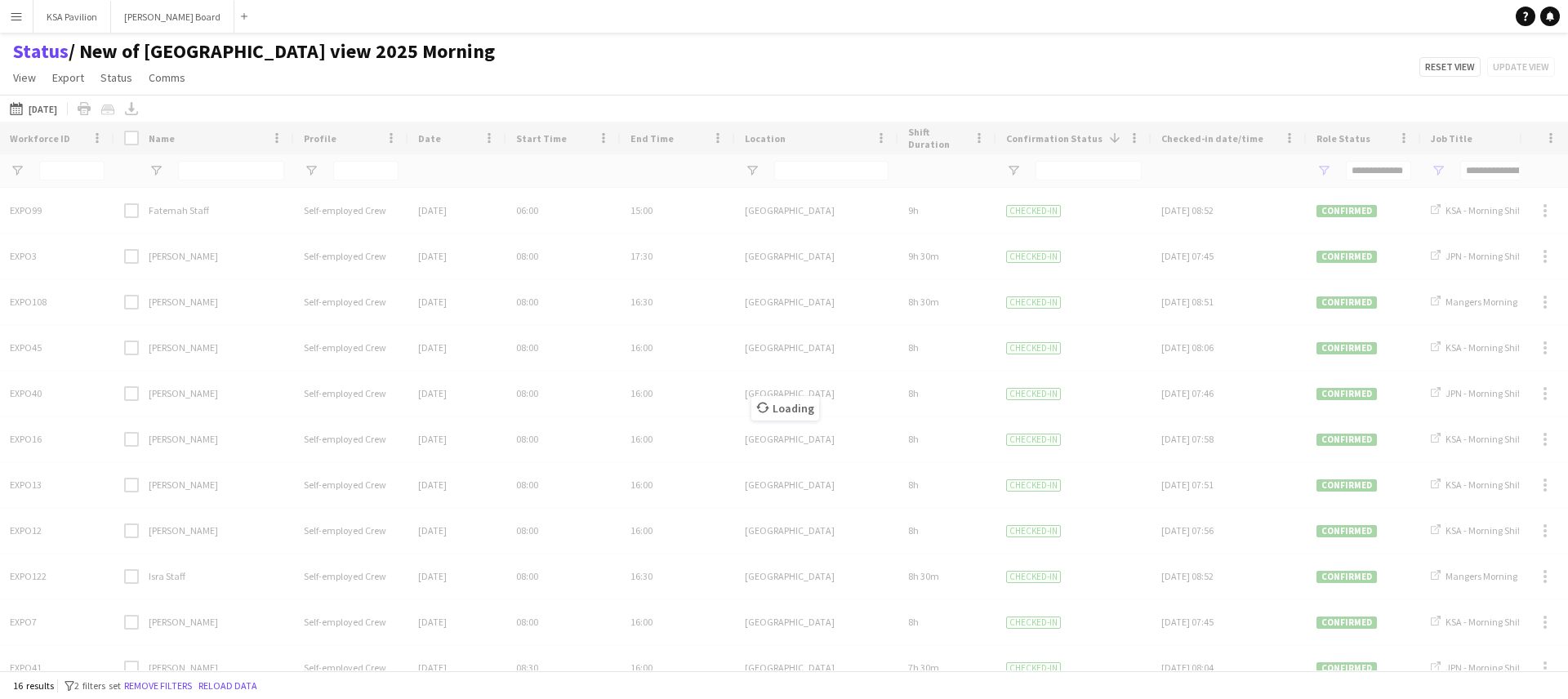
type input "**********"
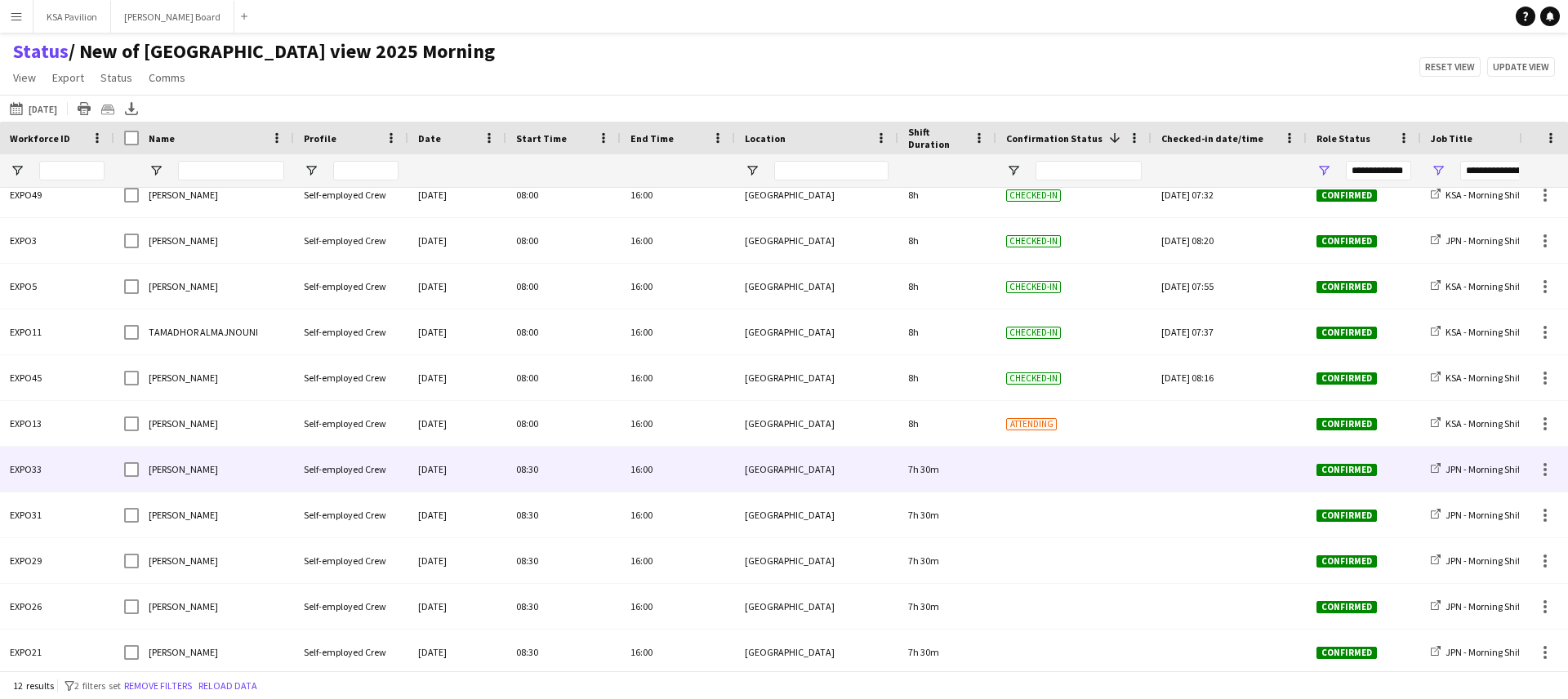
scroll to position [66, 0]
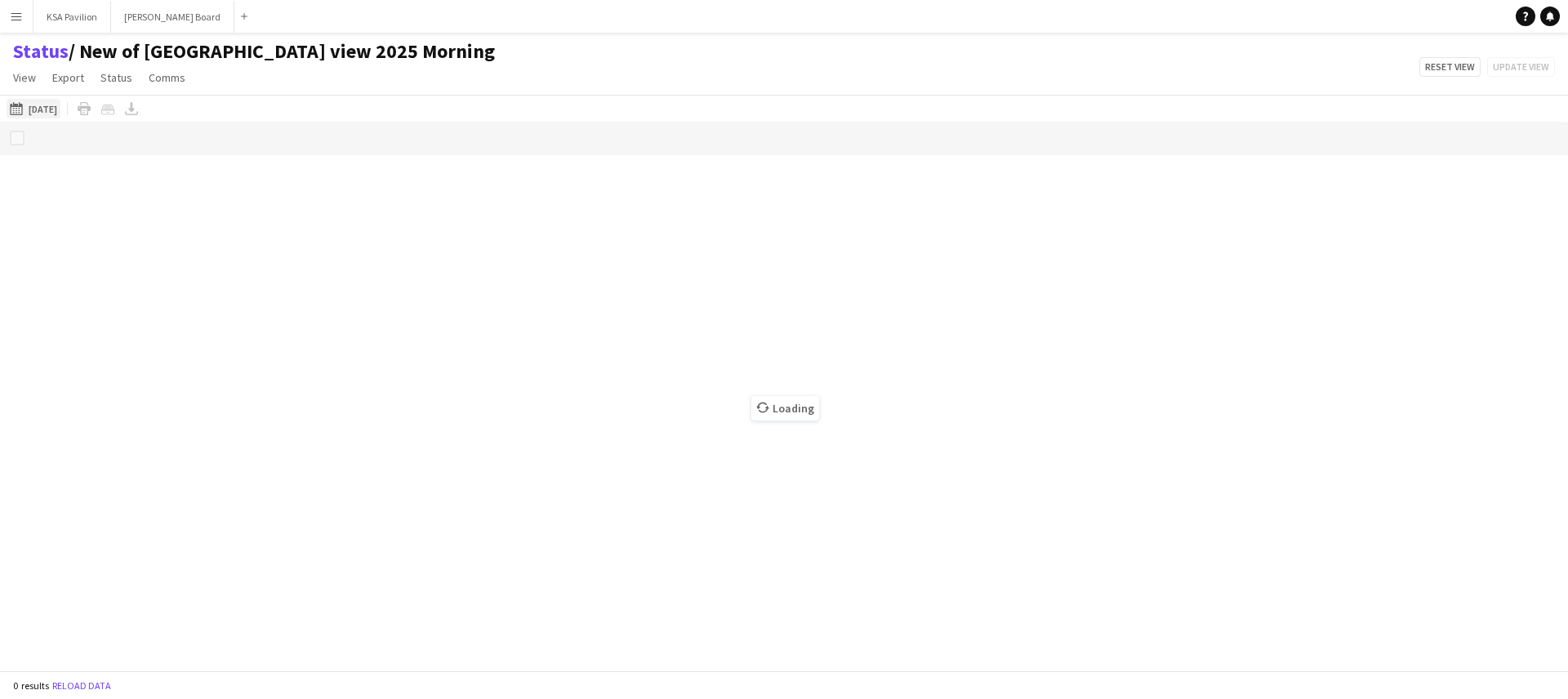
click at [40, 116] on button "[DATE] to [DATE] [DATE]" at bounding box center [33, 109] width 54 height 20
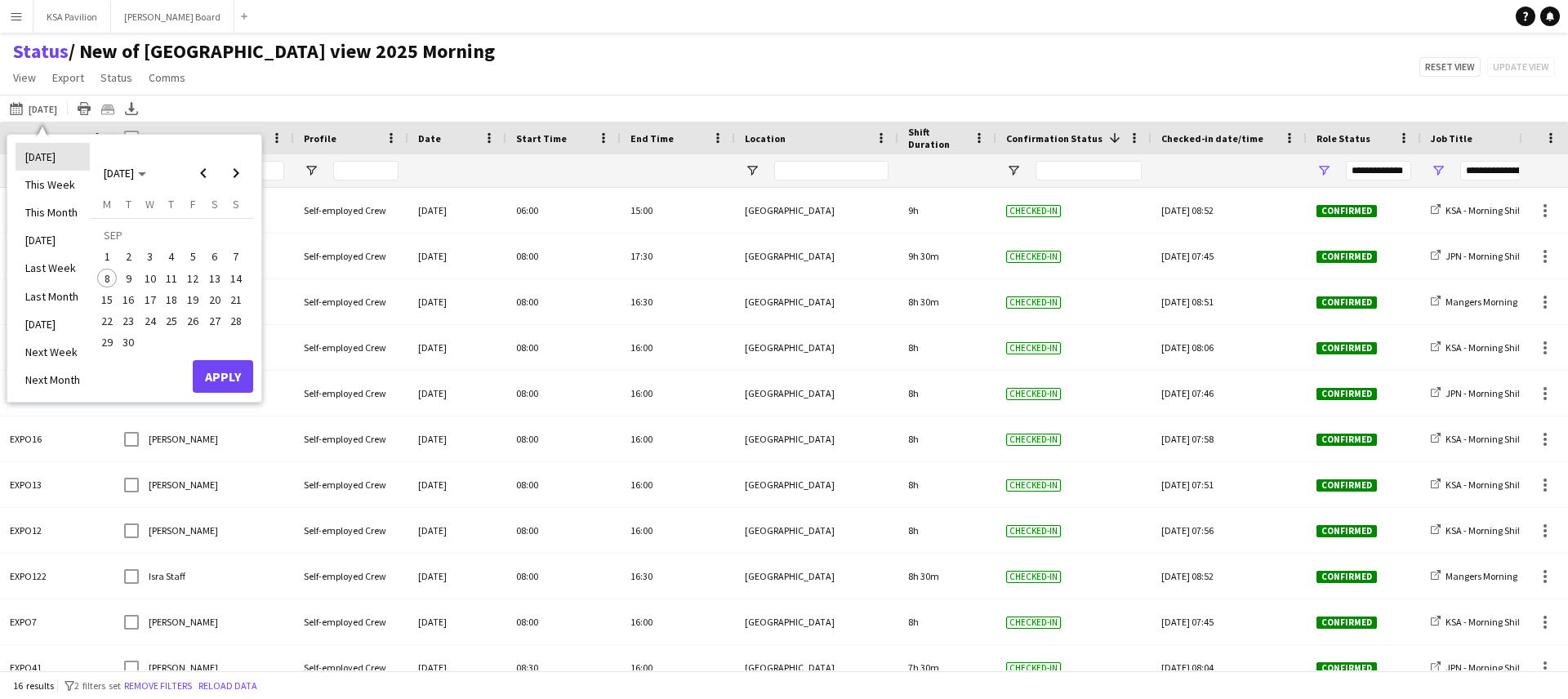
click at [47, 152] on li "[DATE]" at bounding box center [53, 157] width 74 height 28
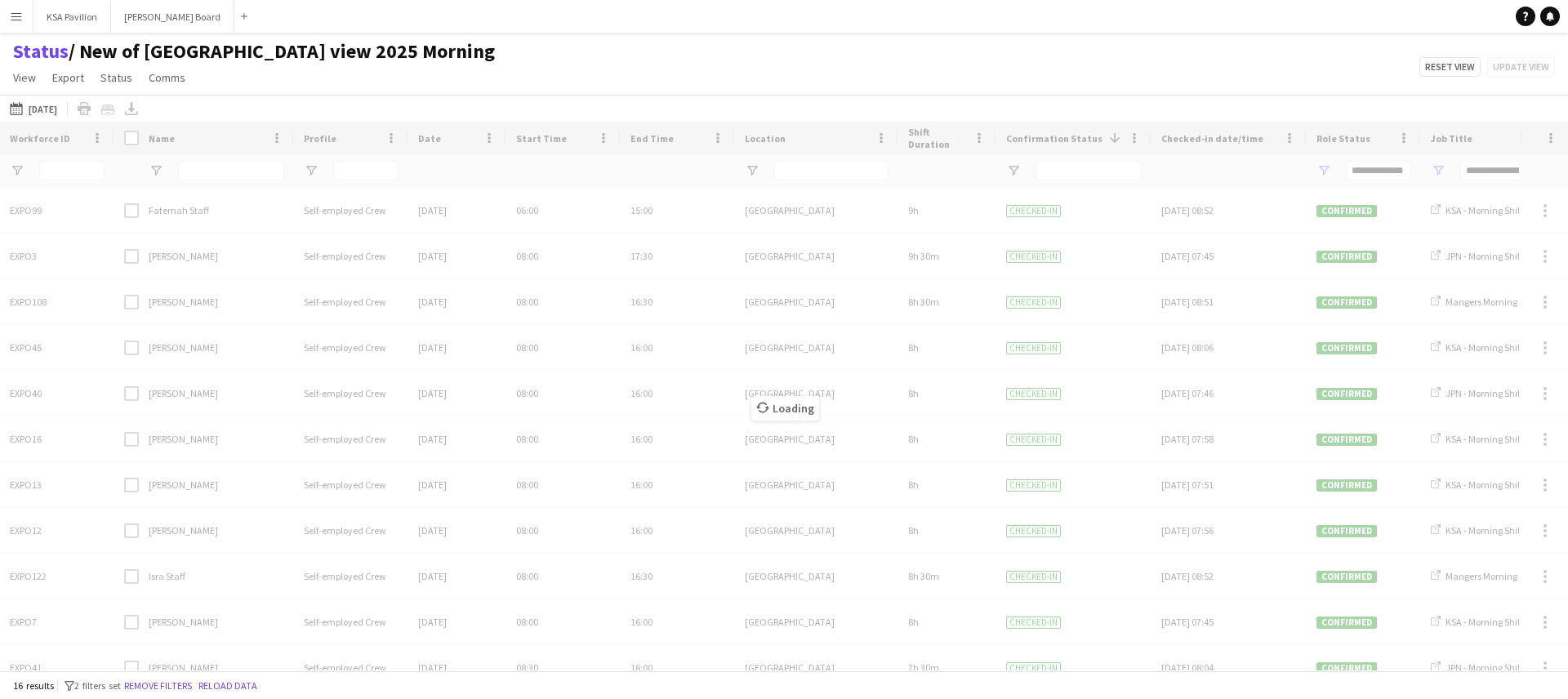
type input "**********"
